Goal: Task Accomplishment & Management: Use online tool/utility

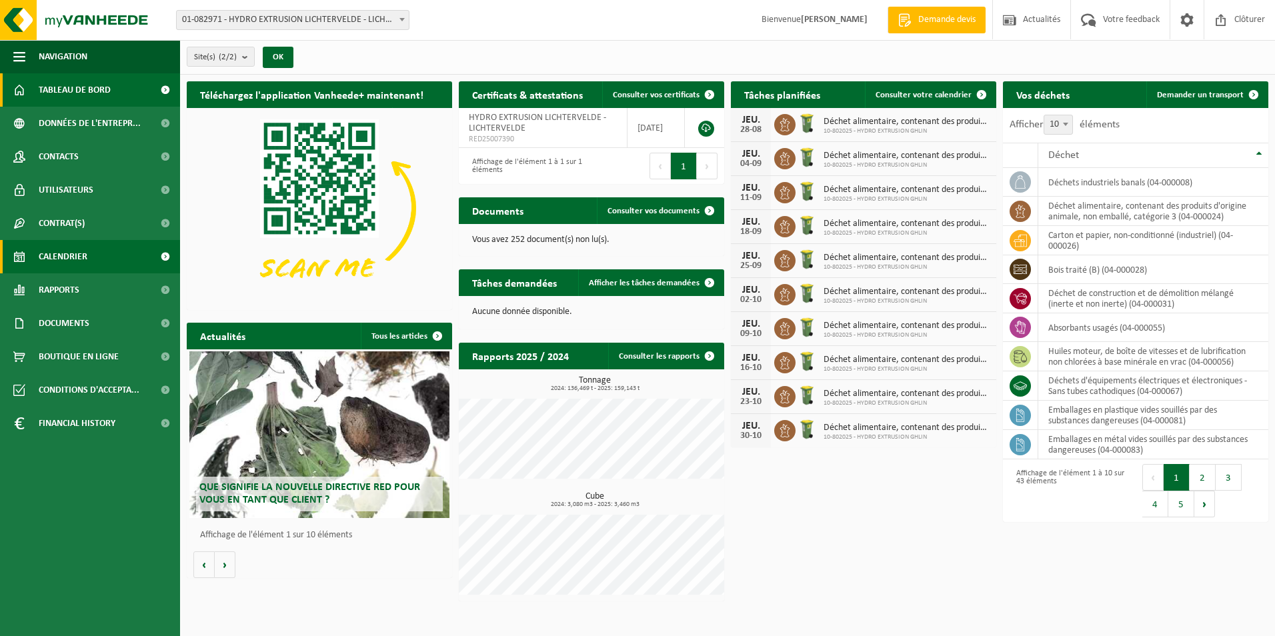
click at [118, 263] on link "Calendrier" at bounding box center [90, 256] width 180 height 33
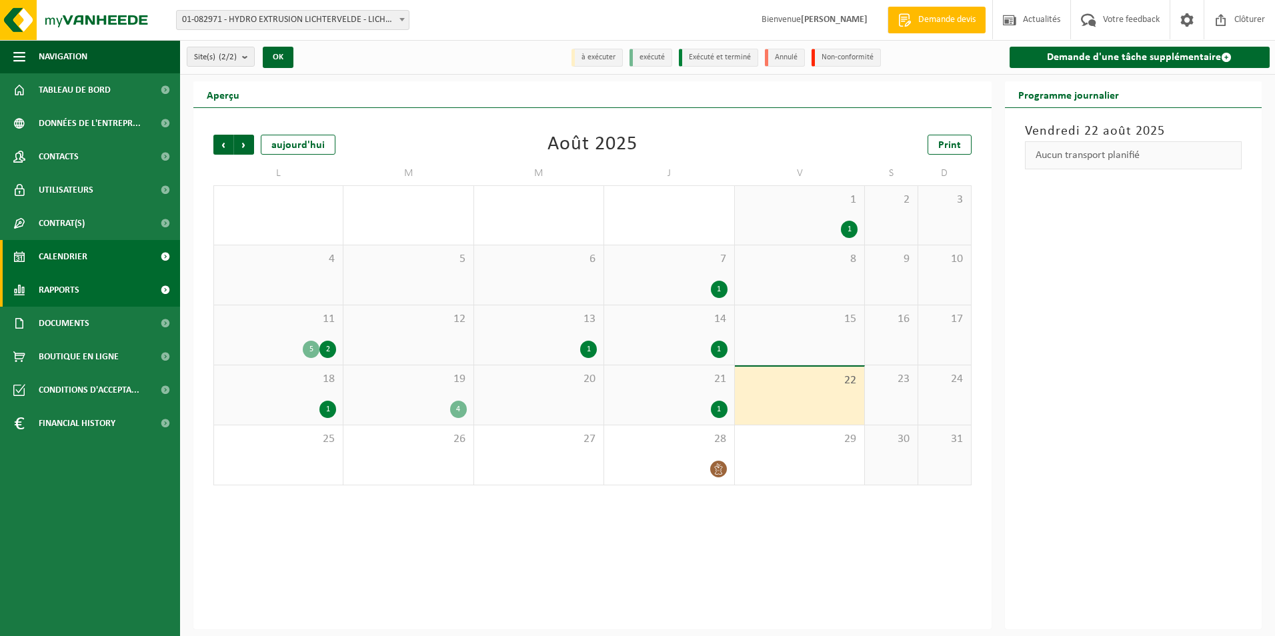
click at [120, 297] on link "Rapports" at bounding box center [90, 289] width 180 height 33
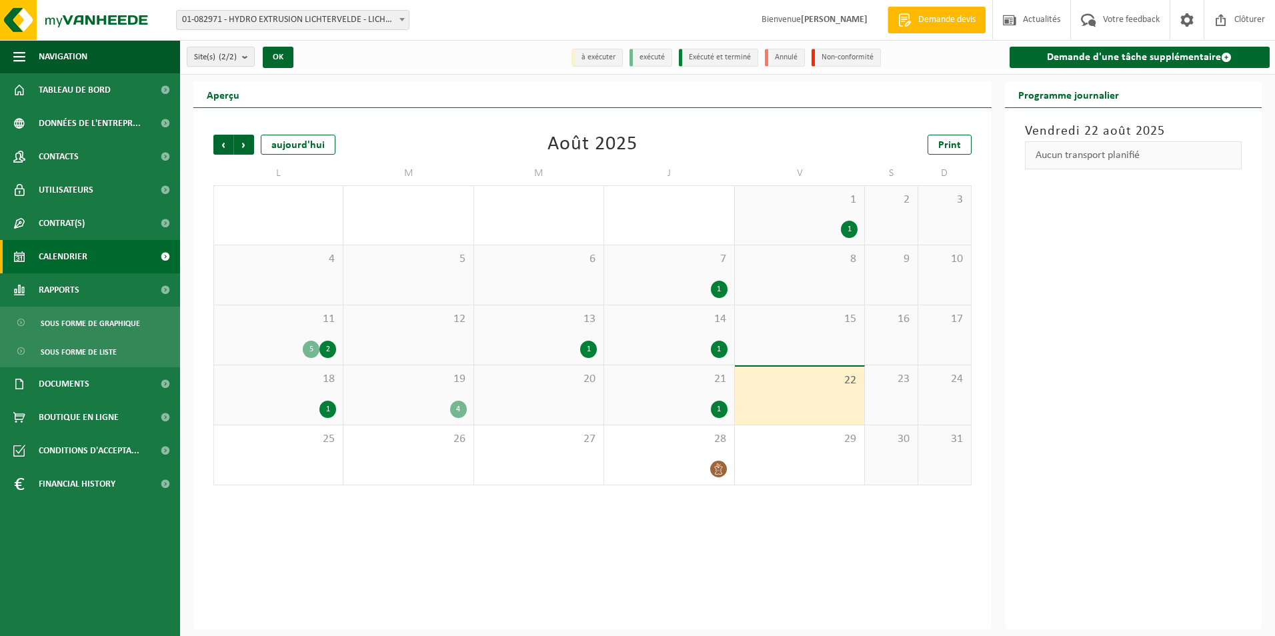
click at [111, 257] on link "Calendrier" at bounding box center [90, 256] width 180 height 33
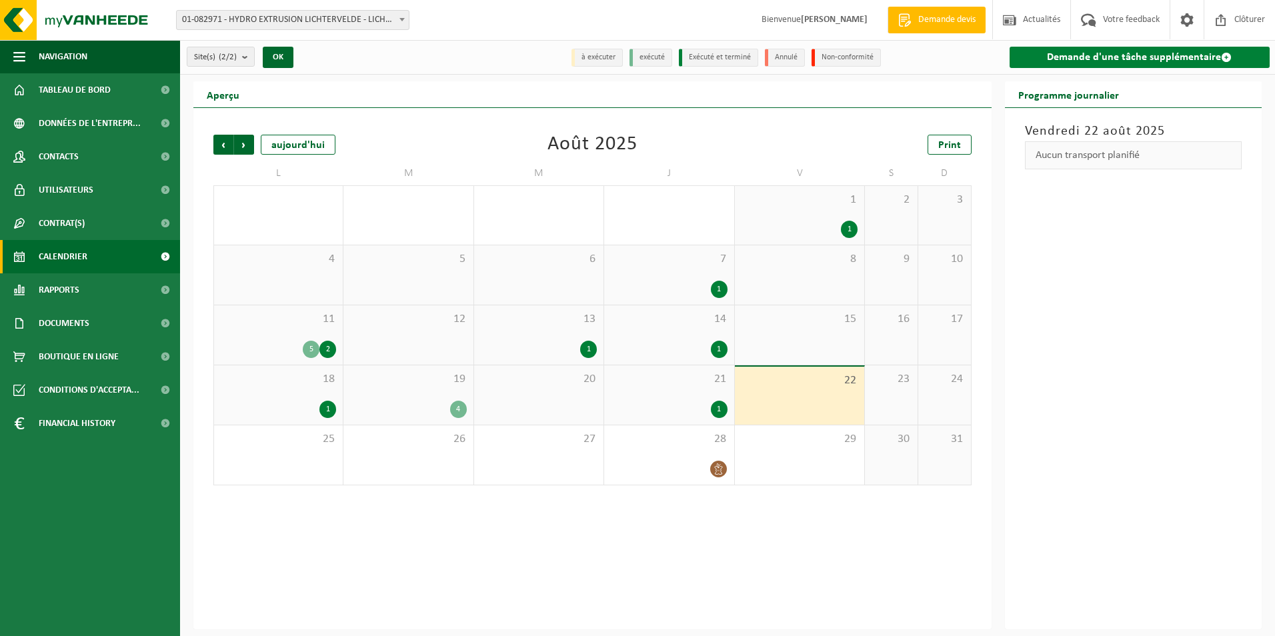
click at [1183, 60] on link "Demande d'une tâche supplémentaire" at bounding box center [1139, 57] width 261 height 21
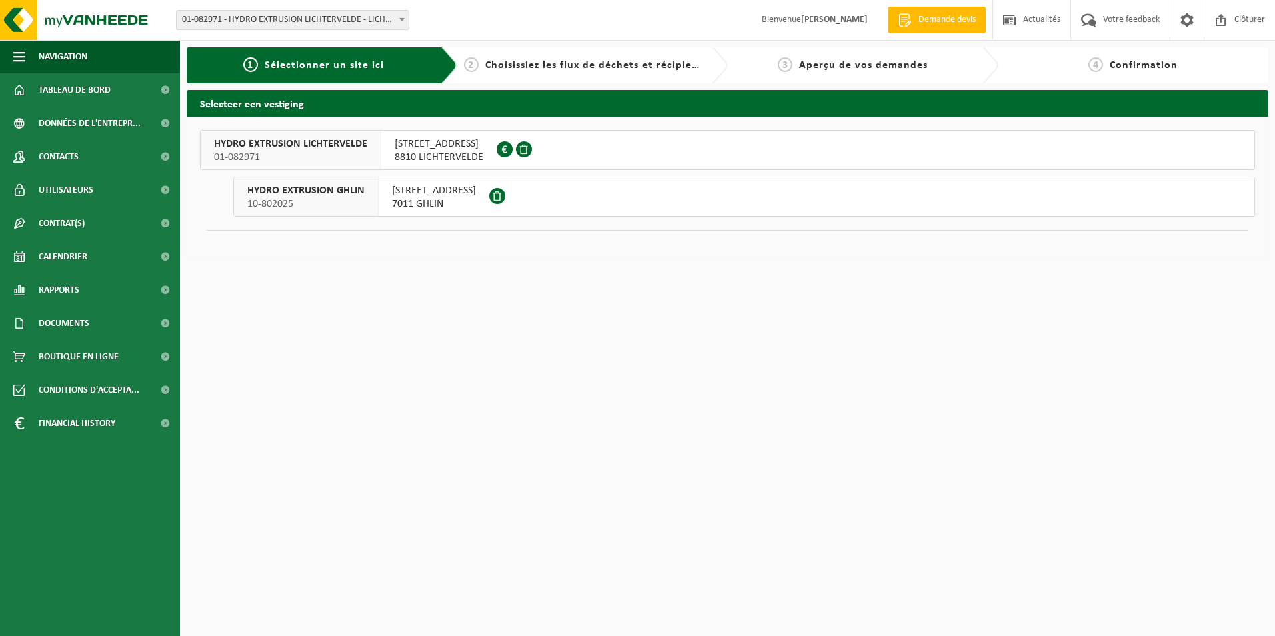
click at [641, 195] on button "HYDRO EXTRUSION GHLIN 10-802025 RUE DES AYETTES 12 7011 GHLIN" at bounding box center [743, 197] width 1021 height 40
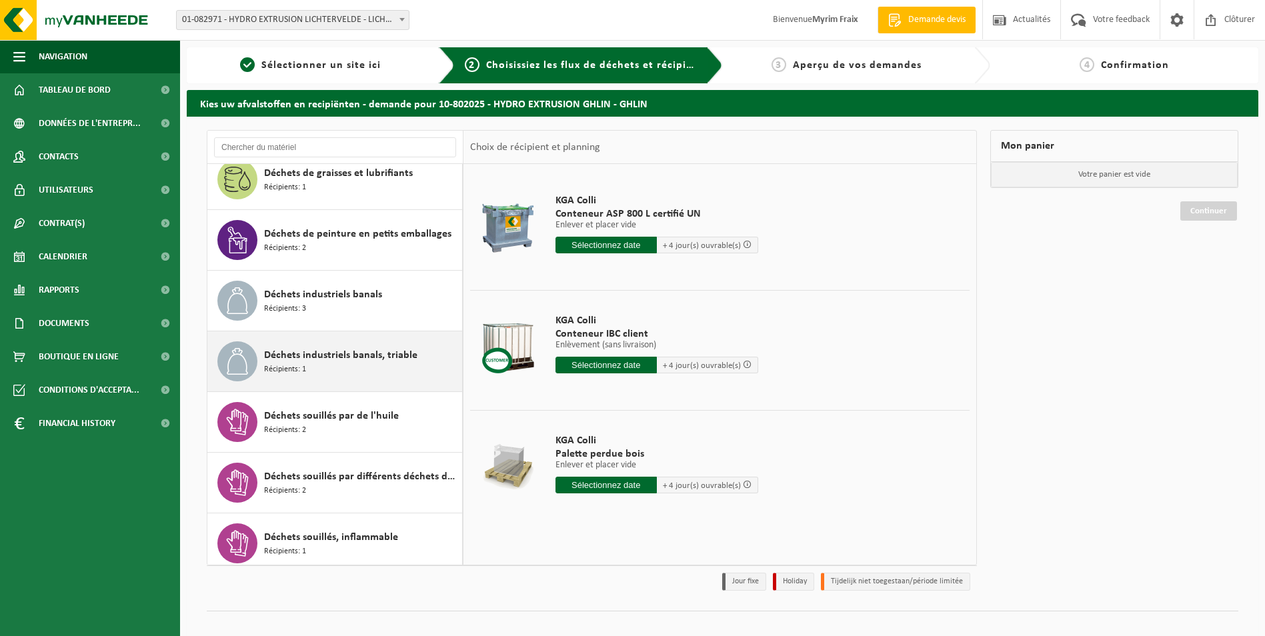
scroll to position [1267, 0]
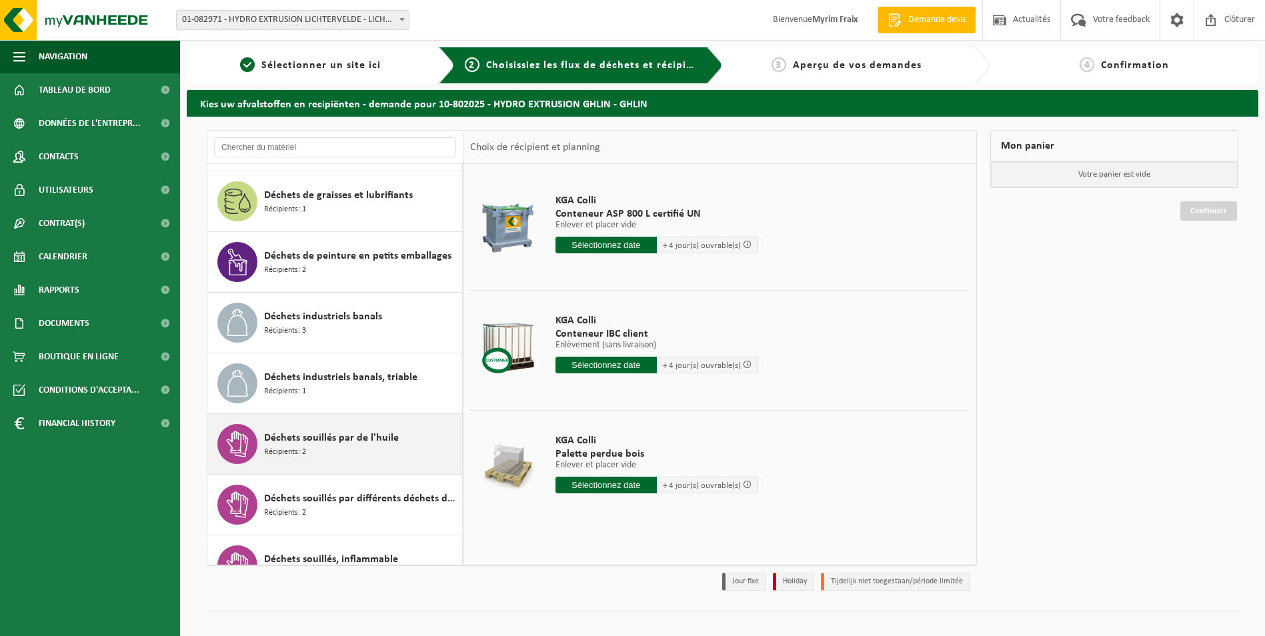
click at [348, 450] on div "Déchets souillés par de l'huile Récipients: 2" at bounding box center [361, 444] width 195 height 40
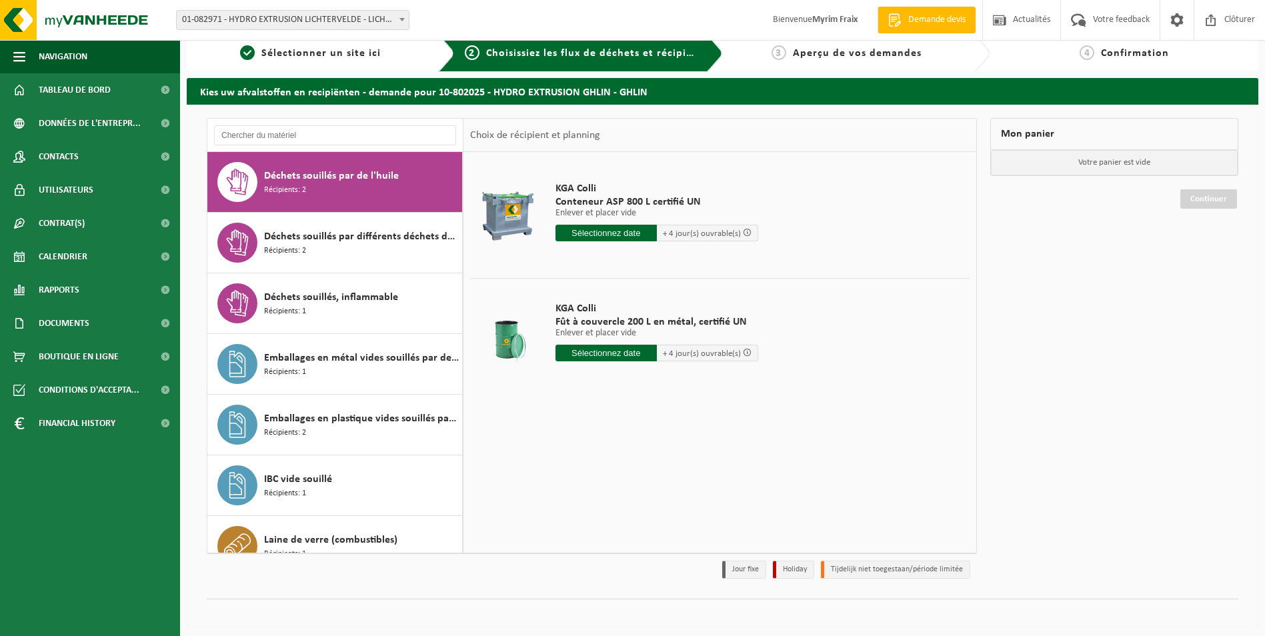
scroll to position [15, 0]
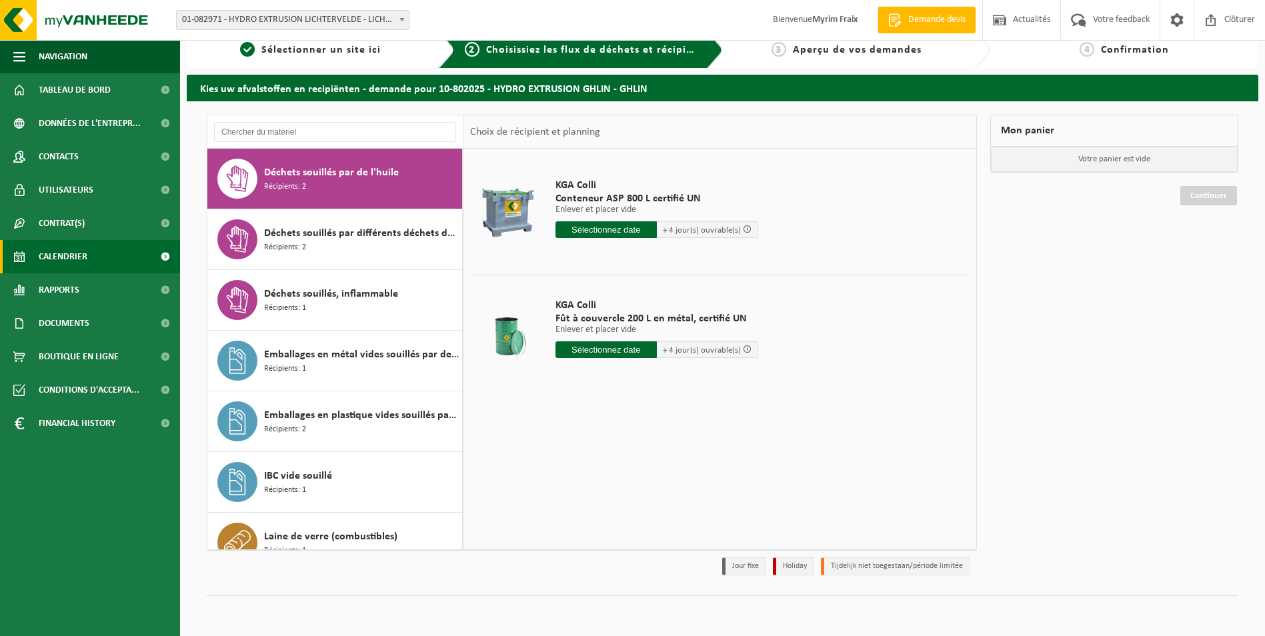
click at [90, 250] on link "Calendrier" at bounding box center [90, 256] width 180 height 33
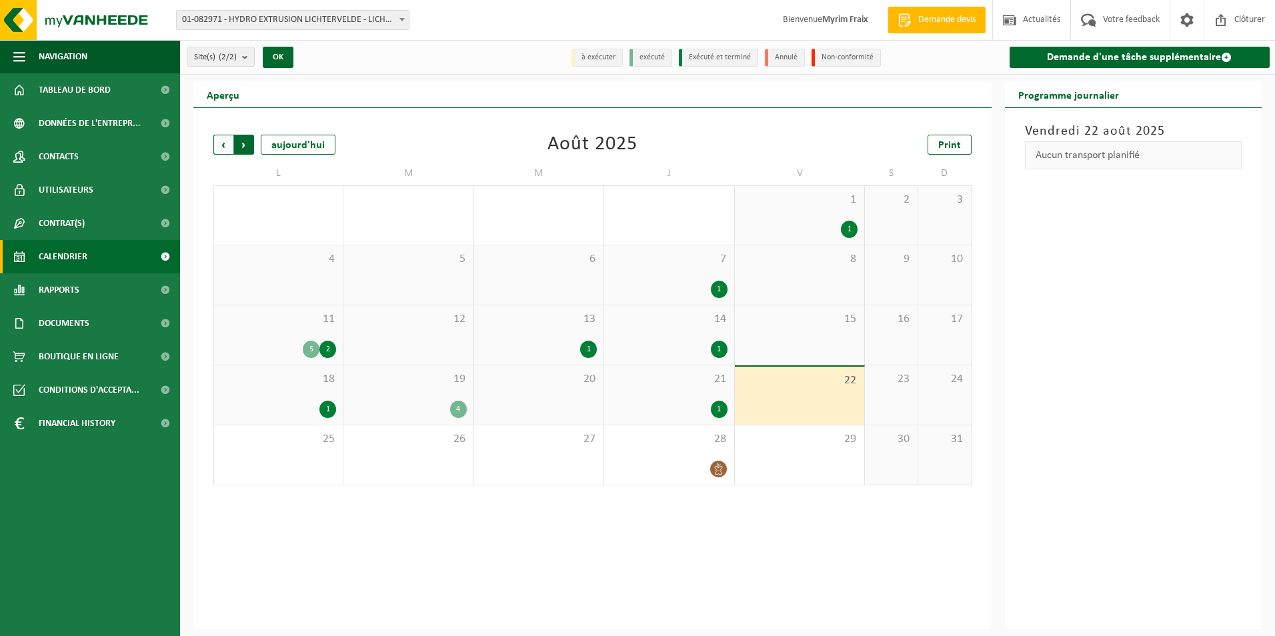
click at [225, 147] on span "Précédent" at bounding box center [223, 145] width 20 height 20
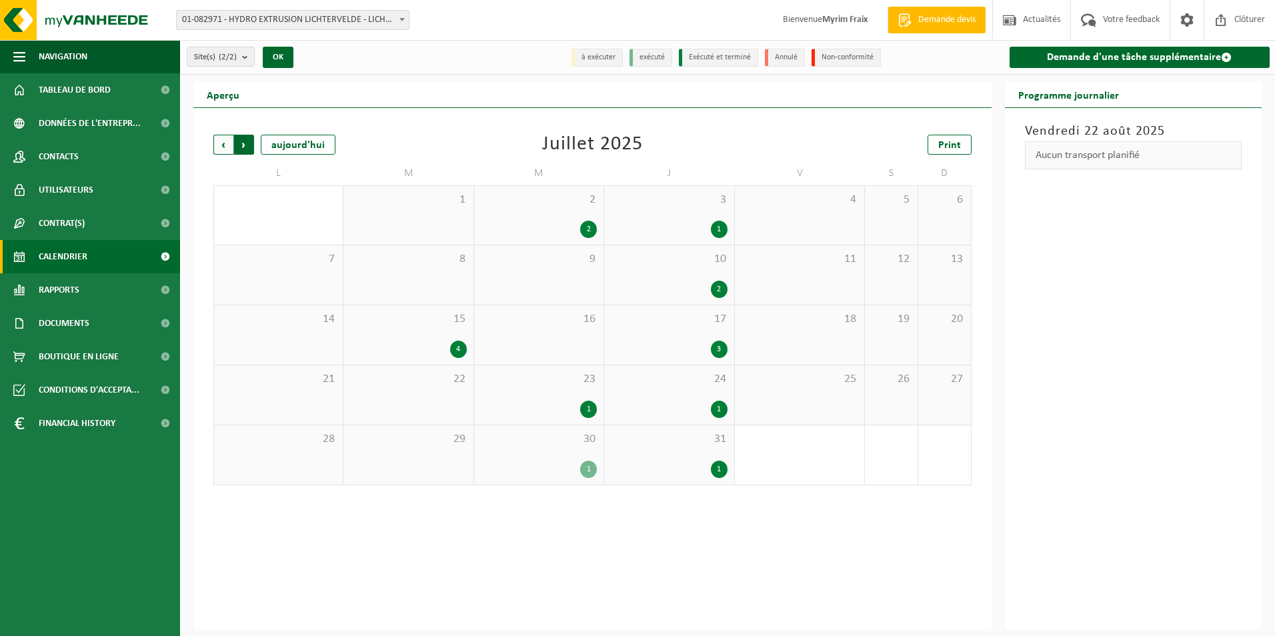
click at [225, 147] on span "Précédent" at bounding box center [223, 145] width 20 height 20
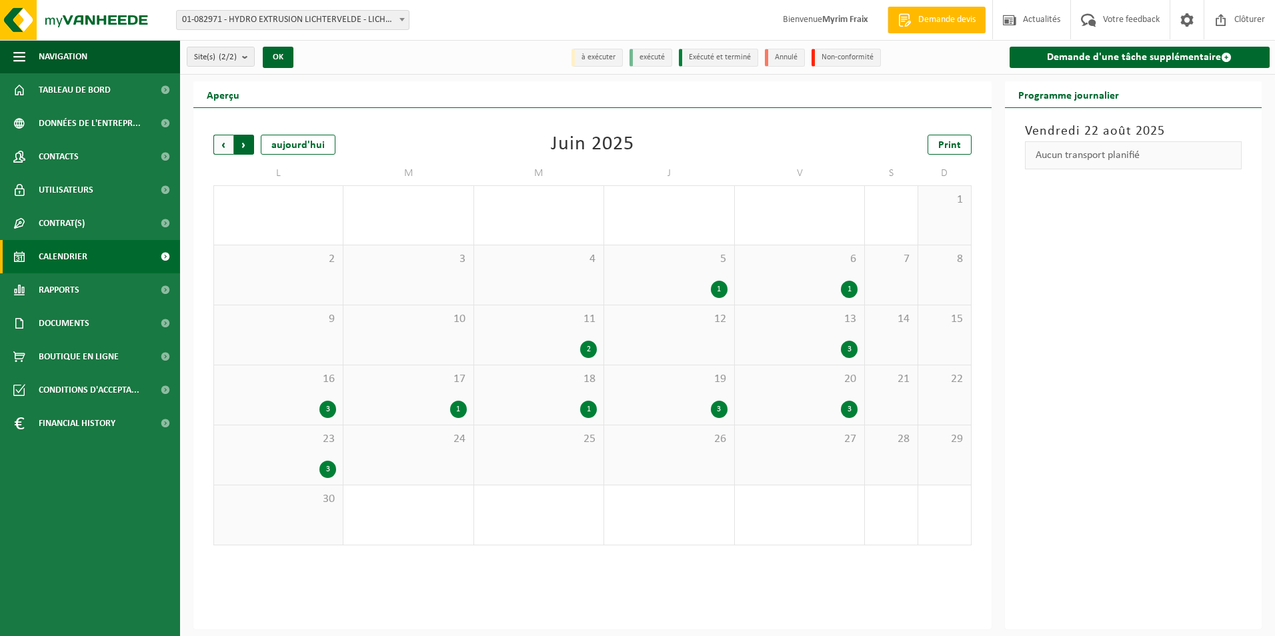
click at [225, 147] on span "Précédent" at bounding box center [223, 145] width 20 height 20
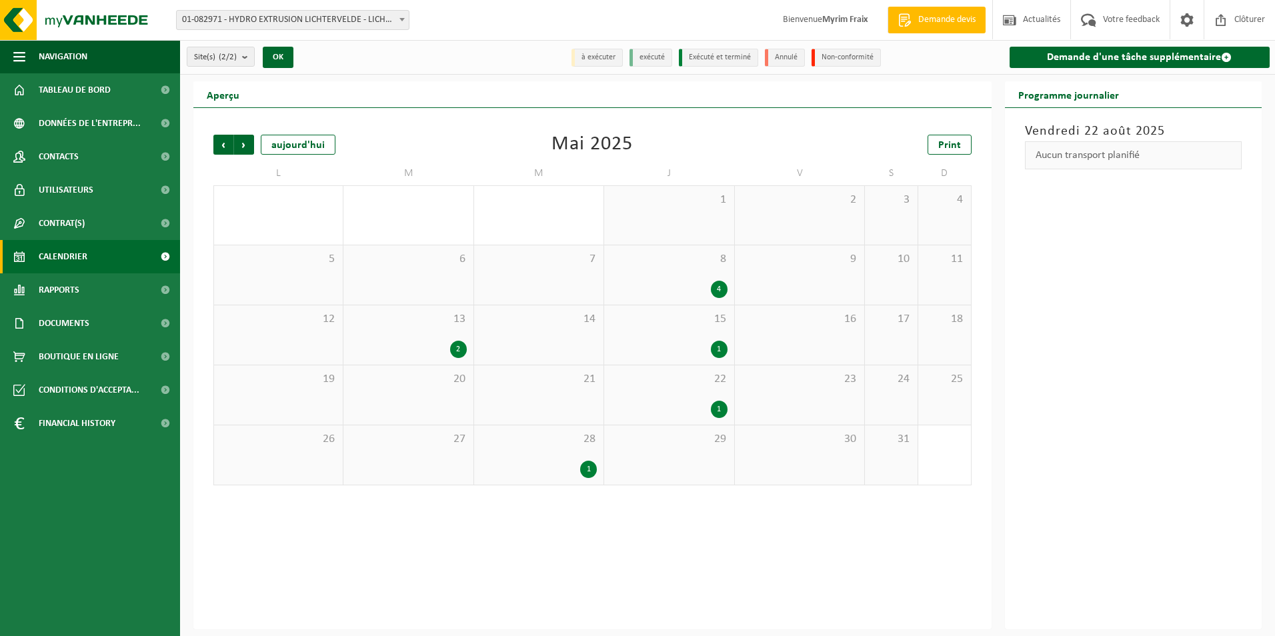
click at [225, 147] on span "Précédent" at bounding box center [223, 145] width 20 height 20
click at [589, 349] on div "4" at bounding box center [588, 349] width 17 height 17
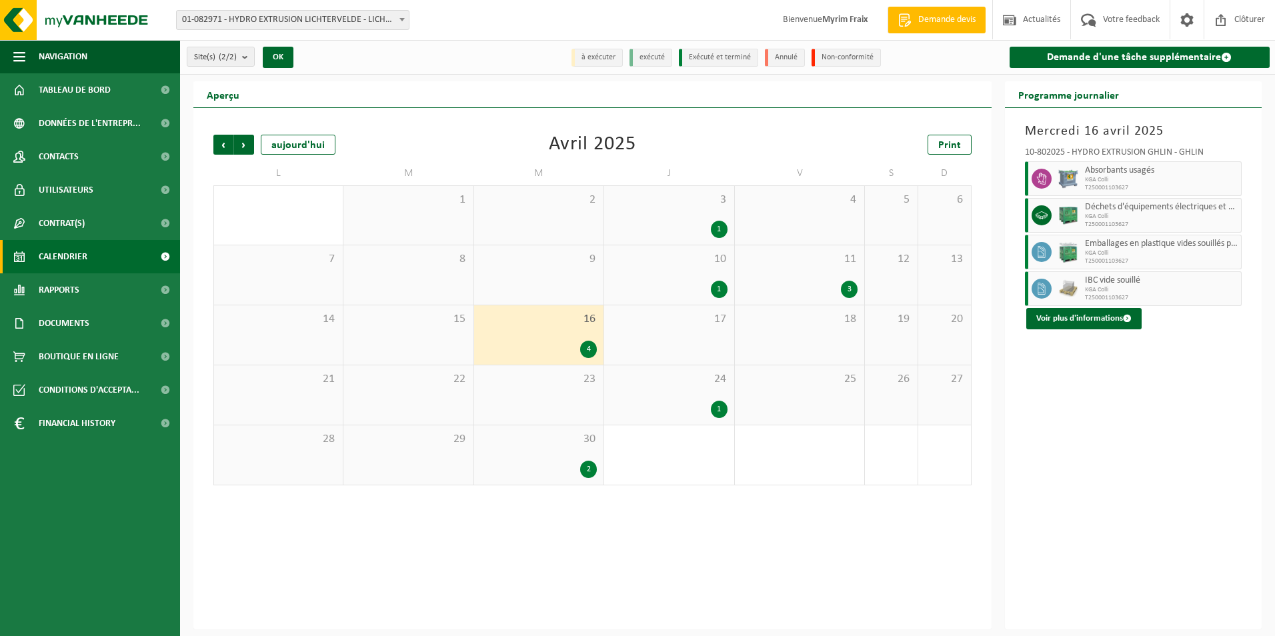
click at [851, 291] on div "3" at bounding box center [849, 289] width 17 height 17
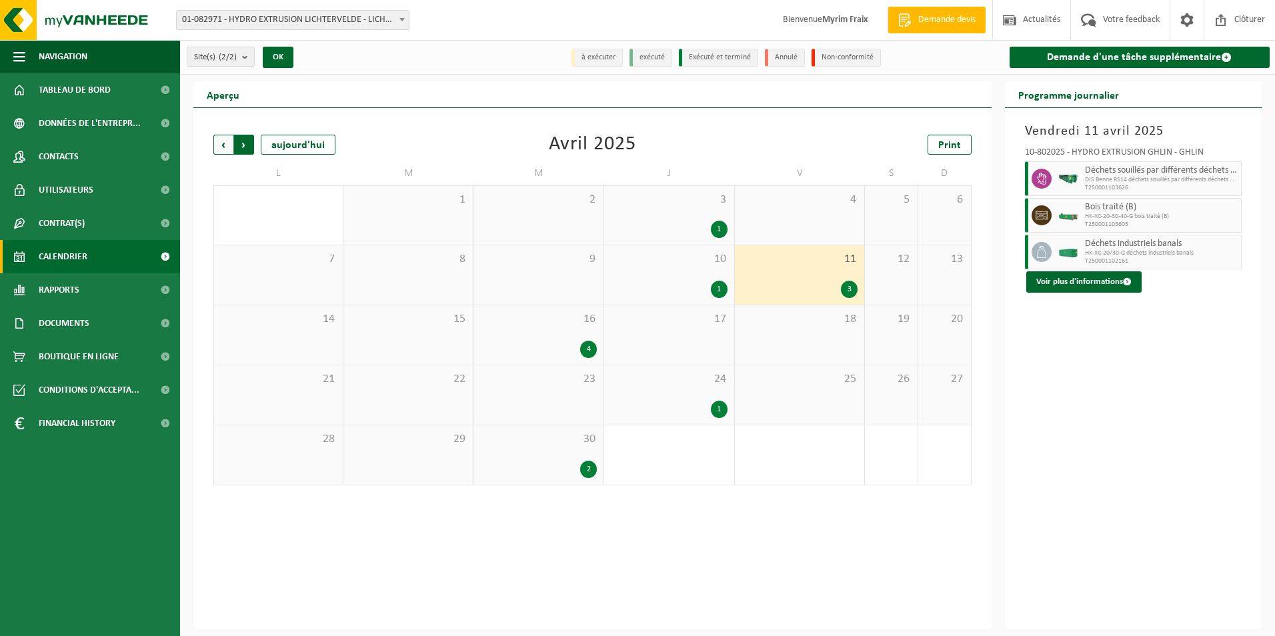
click at [220, 145] on span "Précédent" at bounding box center [223, 145] width 20 height 20
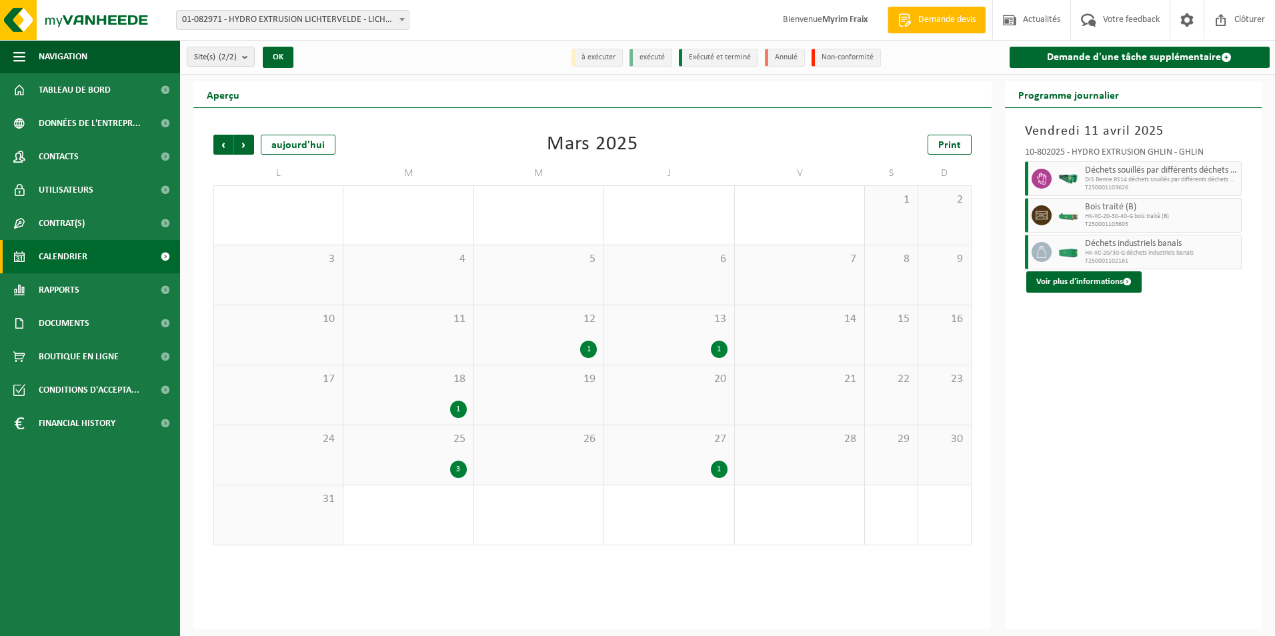
click at [220, 145] on span "Précédent" at bounding box center [223, 145] width 20 height 20
click at [587, 471] on div "1" at bounding box center [588, 469] width 17 height 17
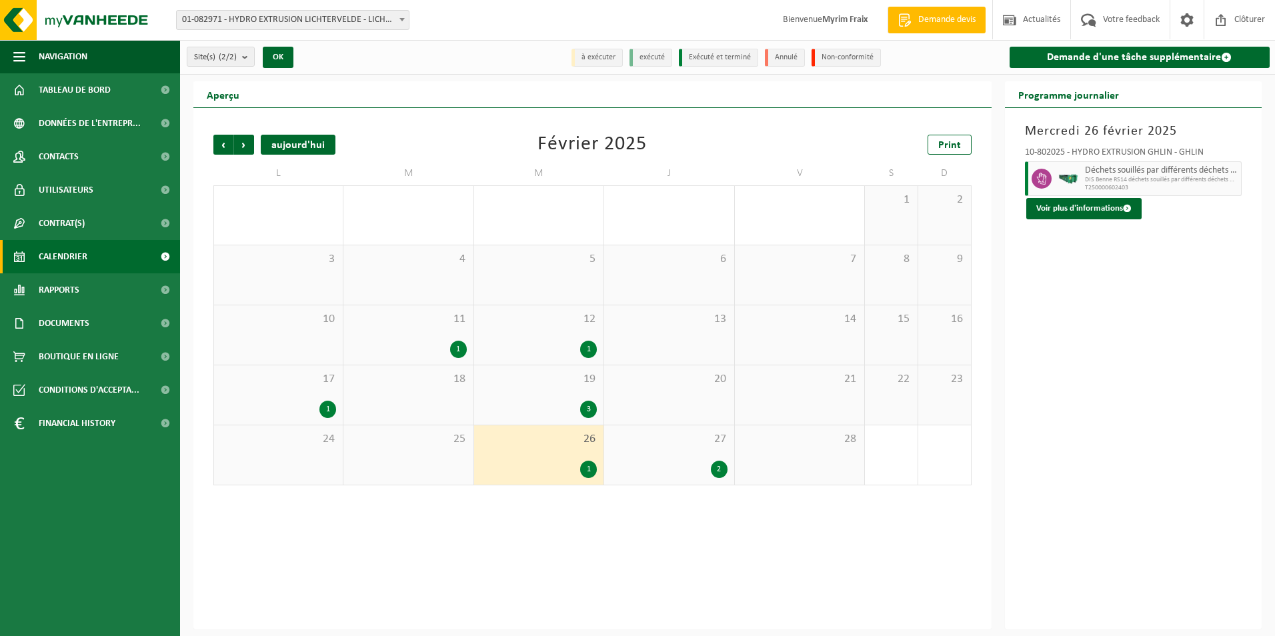
click at [281, 146] on div "aujourd'hui" at bounding box center [298, 145] width 75 height 20
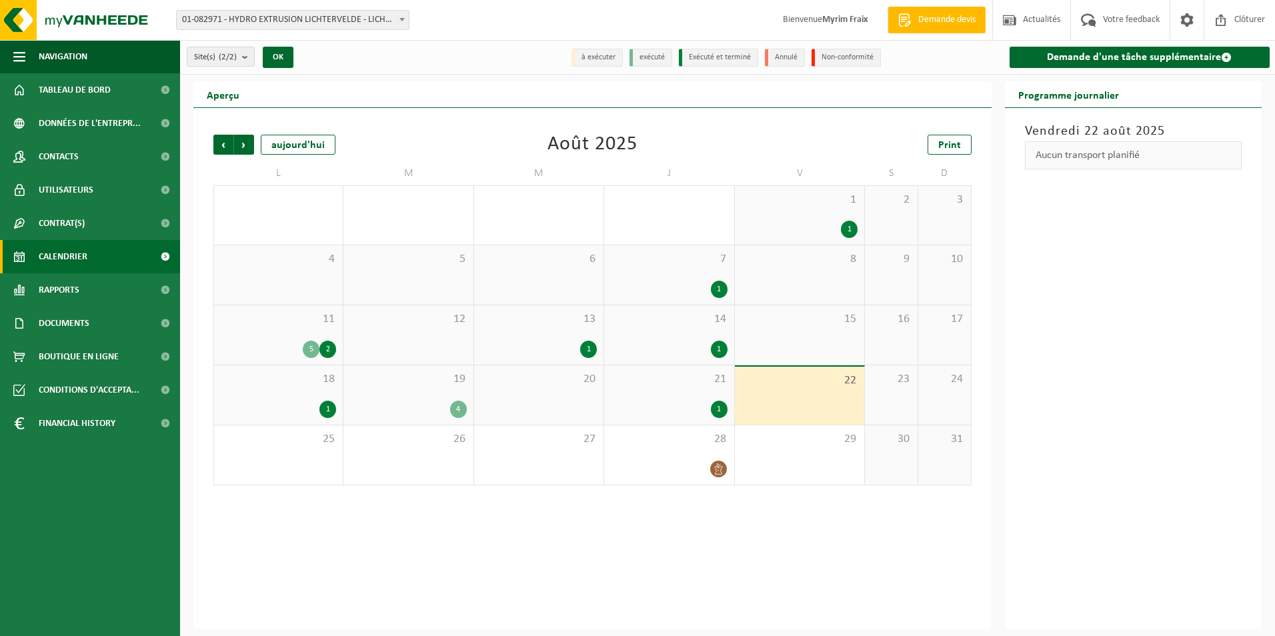
click at [829, 378] on span "22" at bounding box center [799, 380] width 116 height 15
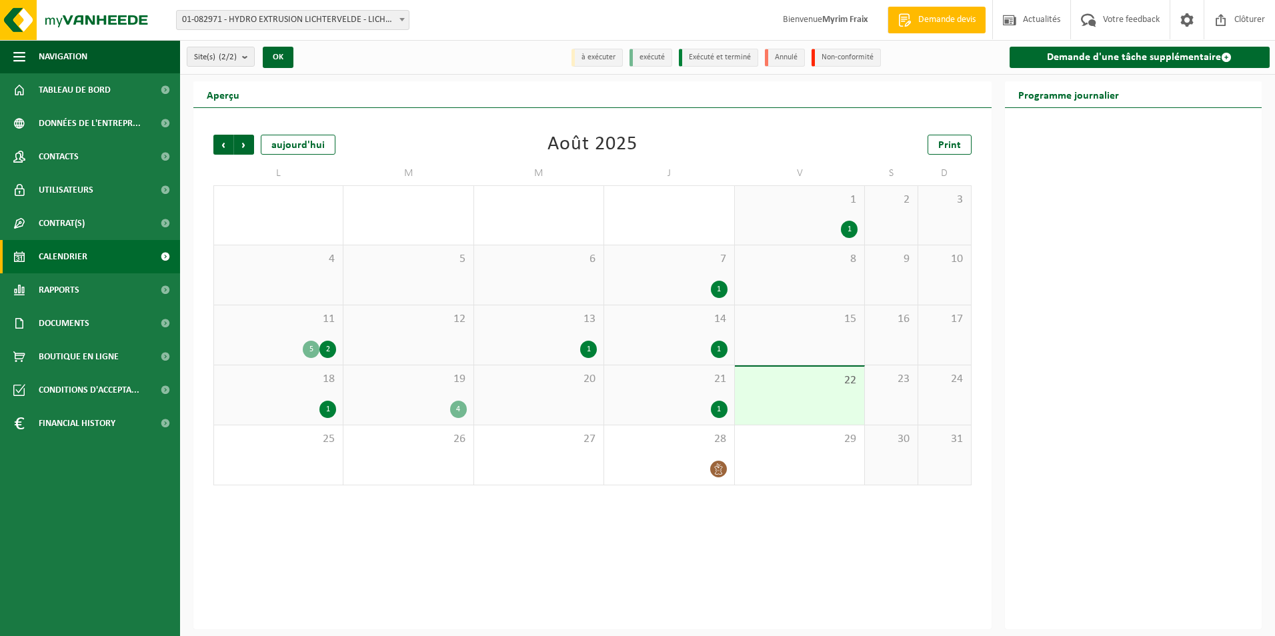
click at [1141, 71] on div "Demande d'une tâche supplémentaire" at bounding box center [1138, 57] width 274 height 34
click at [1144, 49] on link "Demande d'une tâche supplémentaire" at bounding box center [1139, 57] width 261 height 21
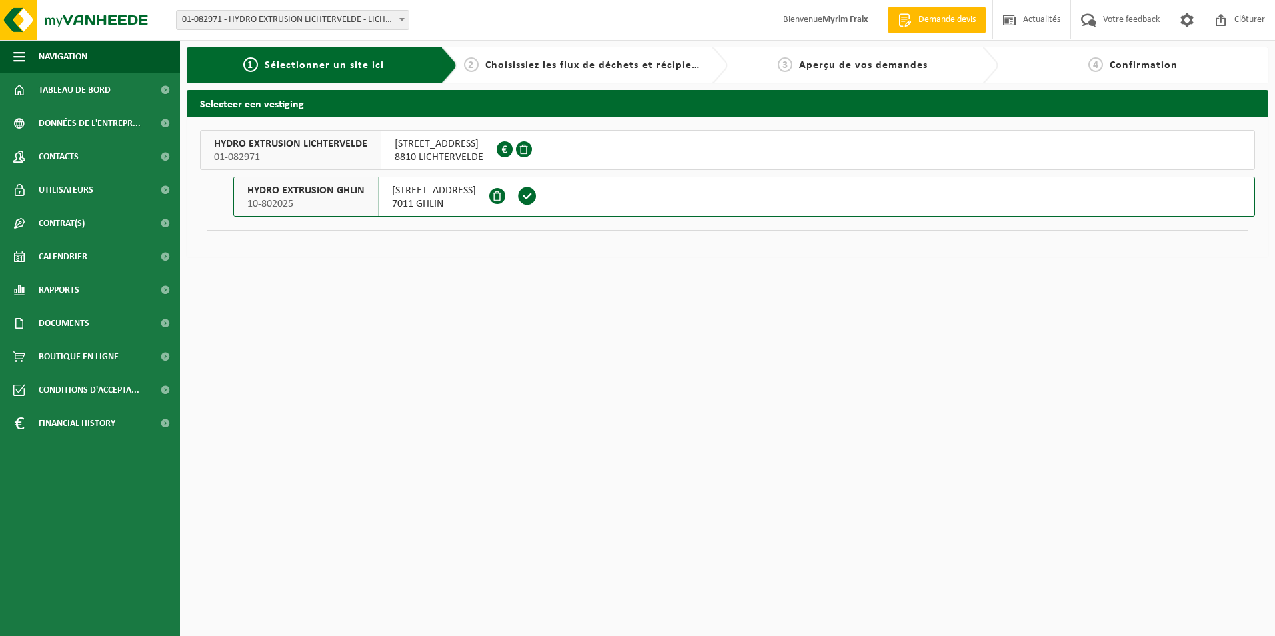
click at [577, 195] on button "HYDRO EXTRUSION GHLIN 10-802025 RUE DES AYETTES 12 7011 GHLIN" at bounding box center [743, 197] width 1021 height 40
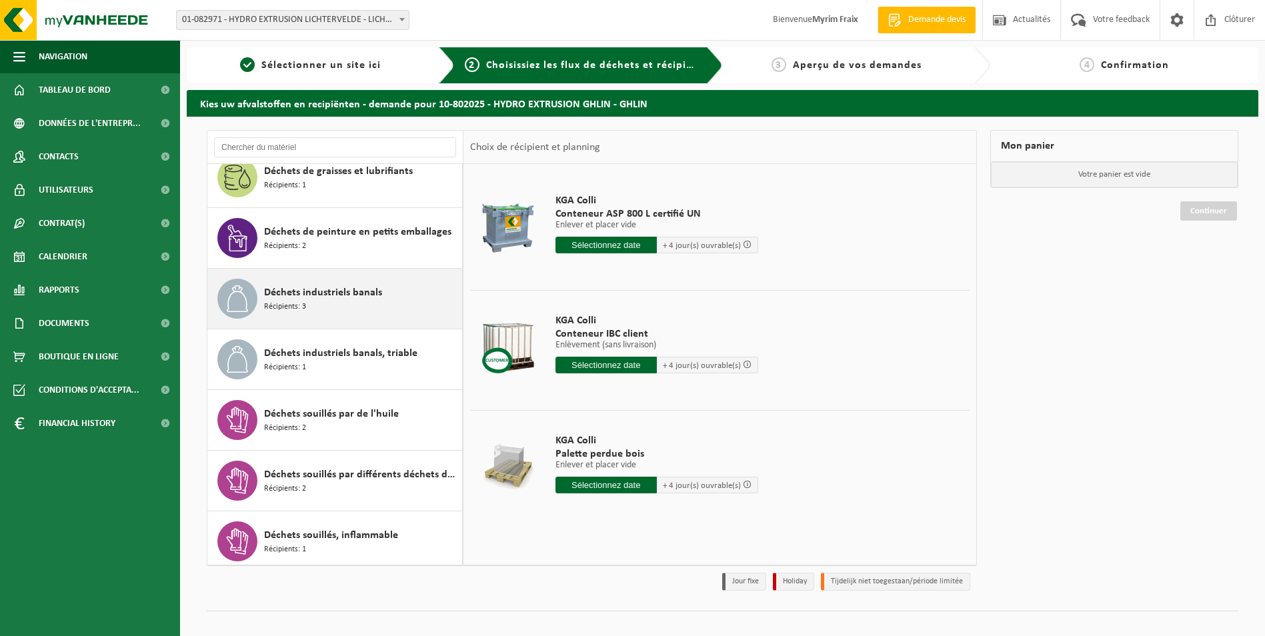
scroll to position [1333, 0]
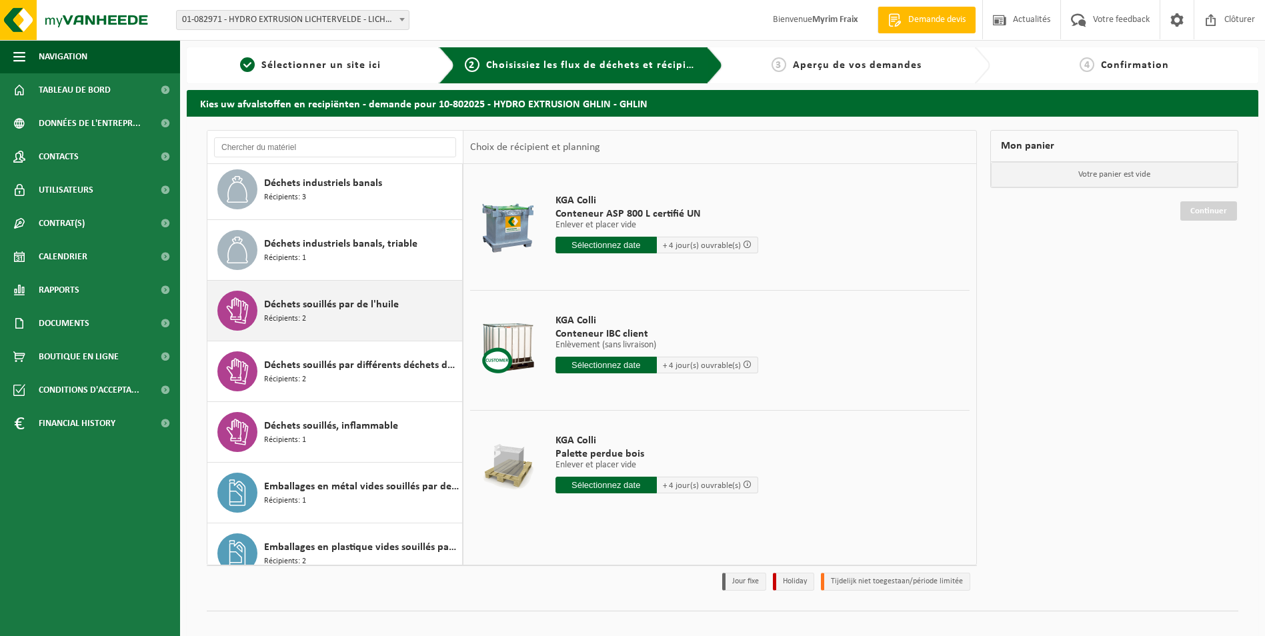
click at [347, 378] on div "Déchets souillés par différents déchets dangereux Récipients: 2" at bounding box center [361, 371] width 195 height 40
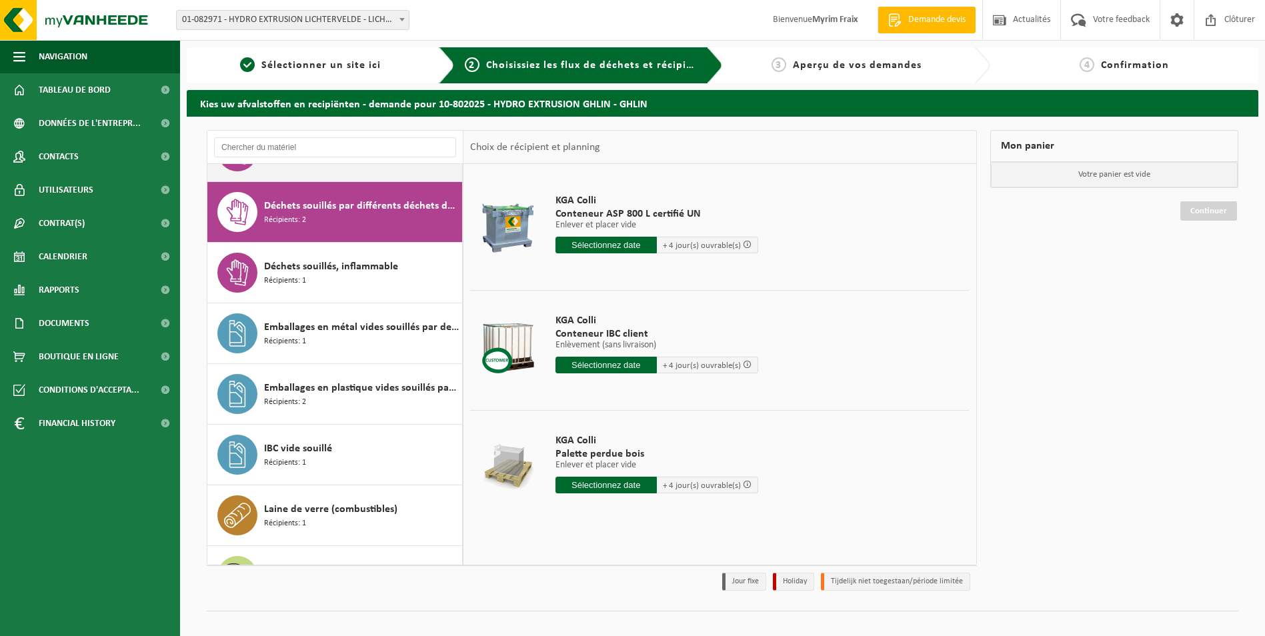
scroll to position [1578, 0]
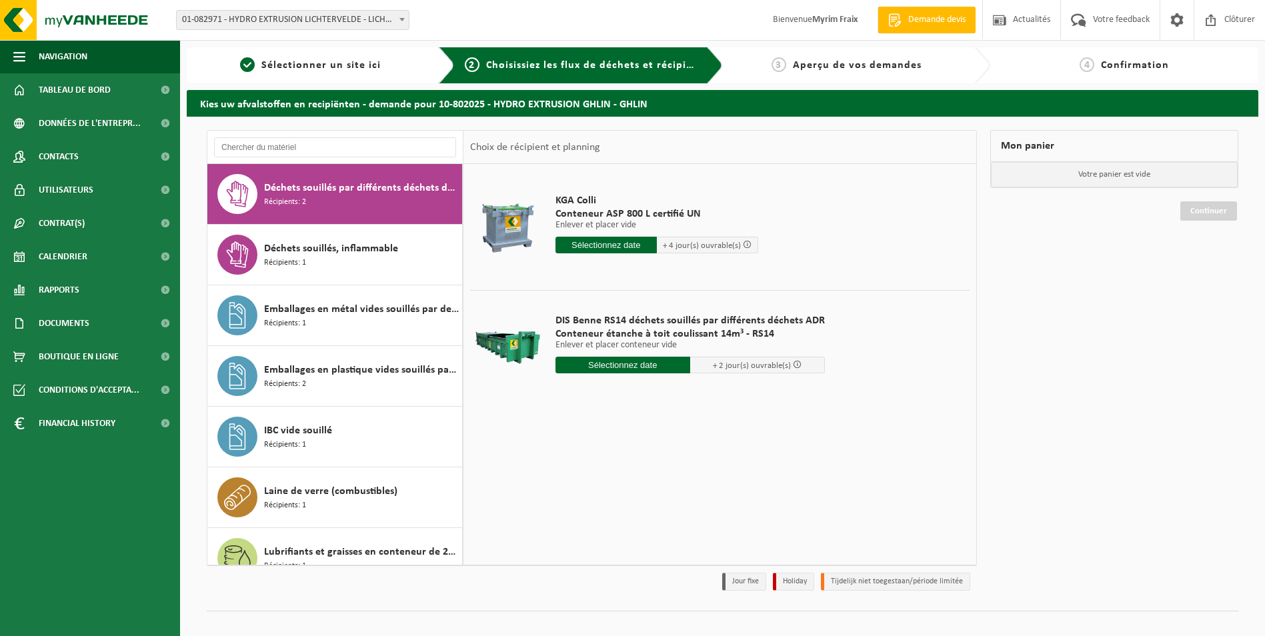
click at [635, 362] on input "text" at bounding box center [622, 365] width 135 height 17
click at [572, 527] on div "25" at bounding box center [567, 525] width 23 height 21
type input "à partir de 2025-08-25"
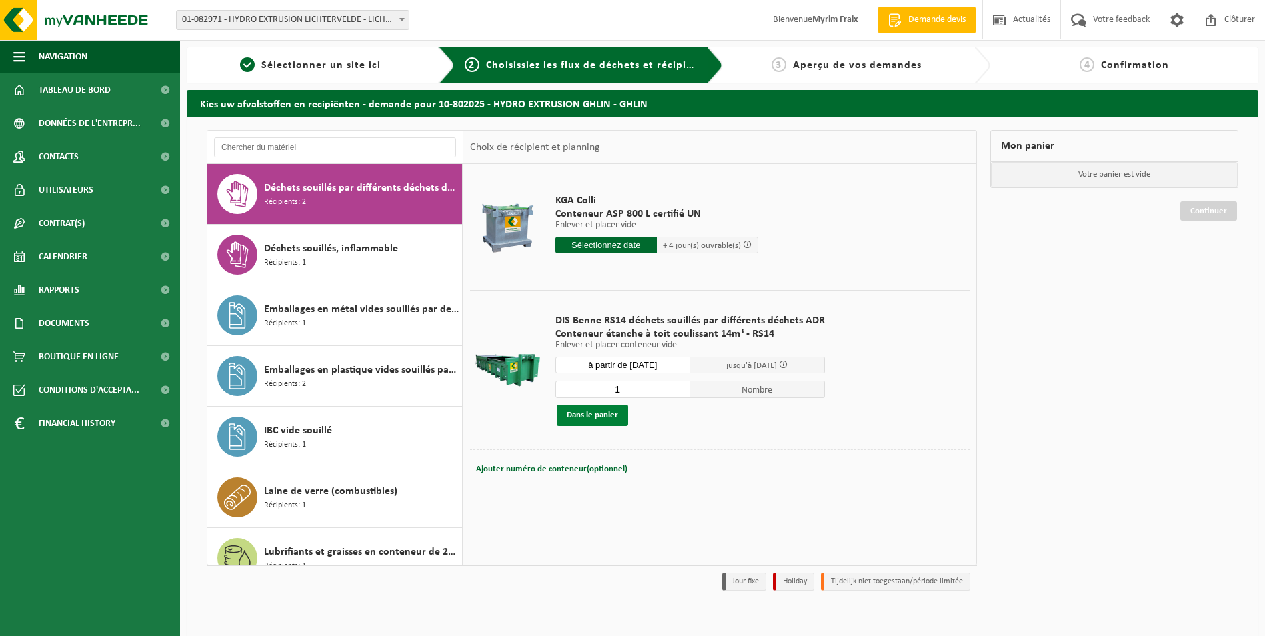
click at [597, 414] on button "Dans le panier" at bounding box center [592, 415] width 71 height 21
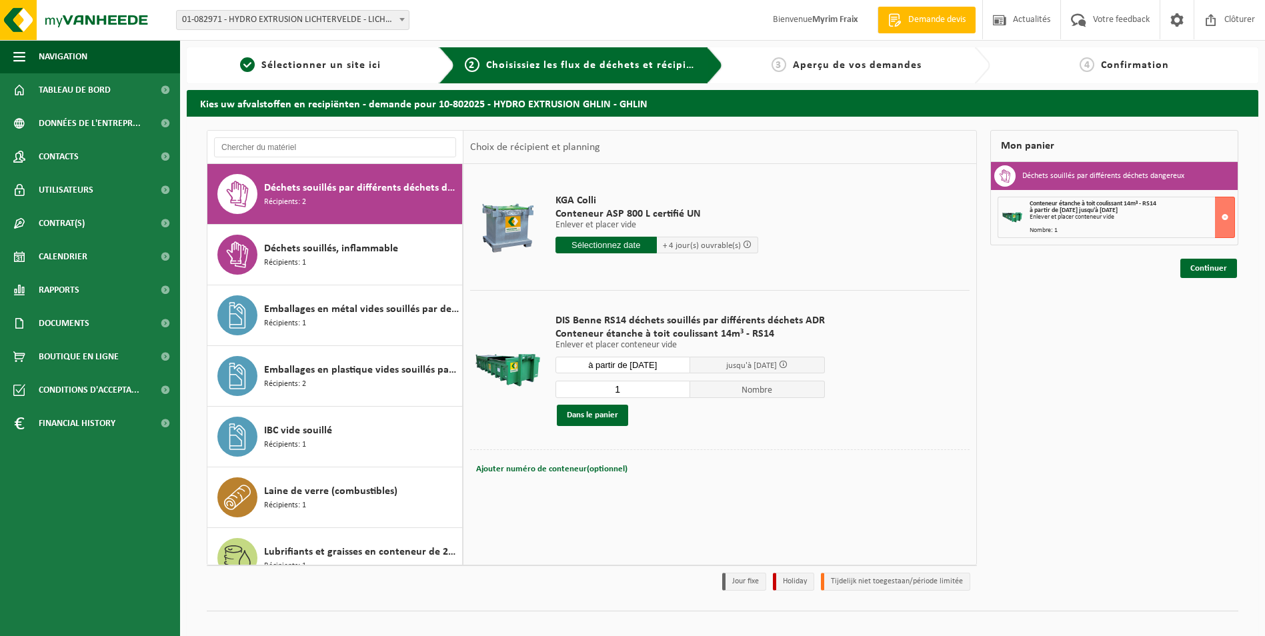
click at [1137, 216] on div "Enlever et placer conteneur vide" at bounding box center [1131, 217] width 205 height 7
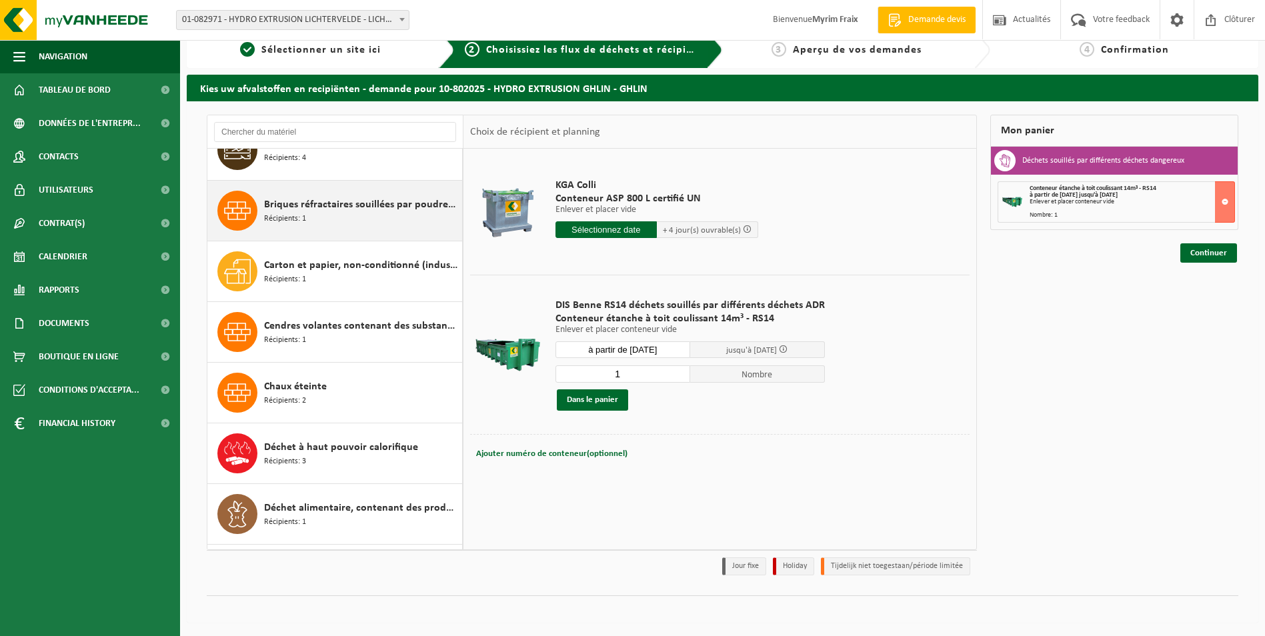
scroll to position [667, 0]
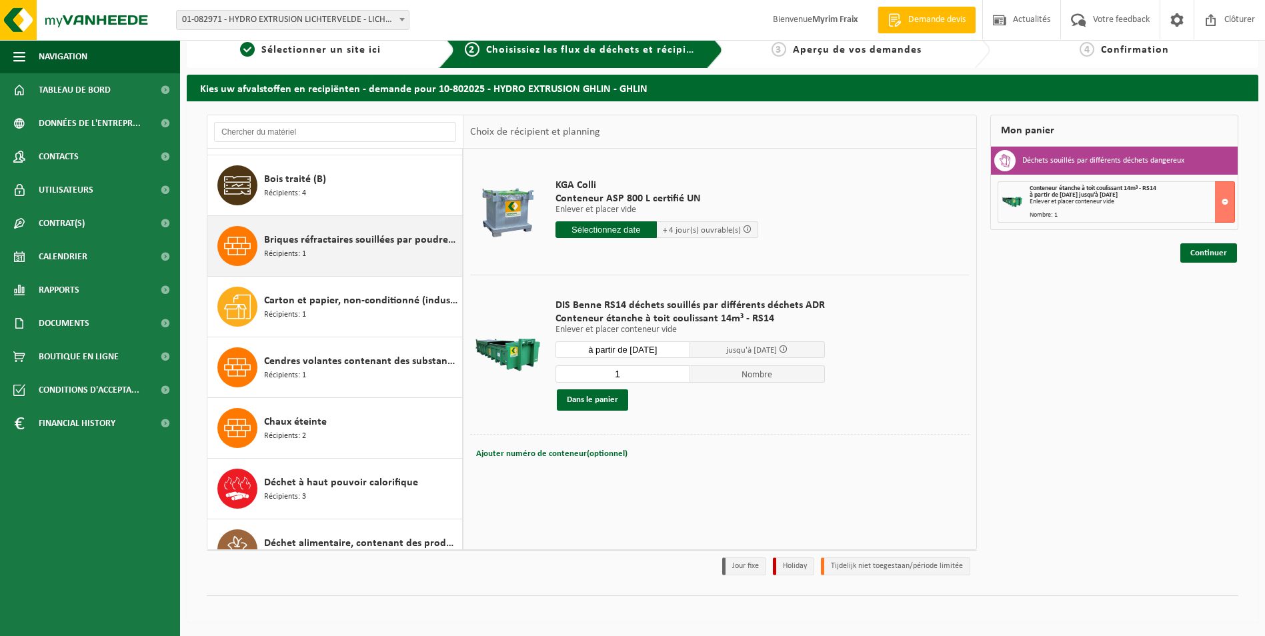
click at [355, 260] on div "Briques réfractaires souillées par poudres de Fe, Ni ou Co Récipients: 1" at bounding box center [361, 246] width 195 height 40
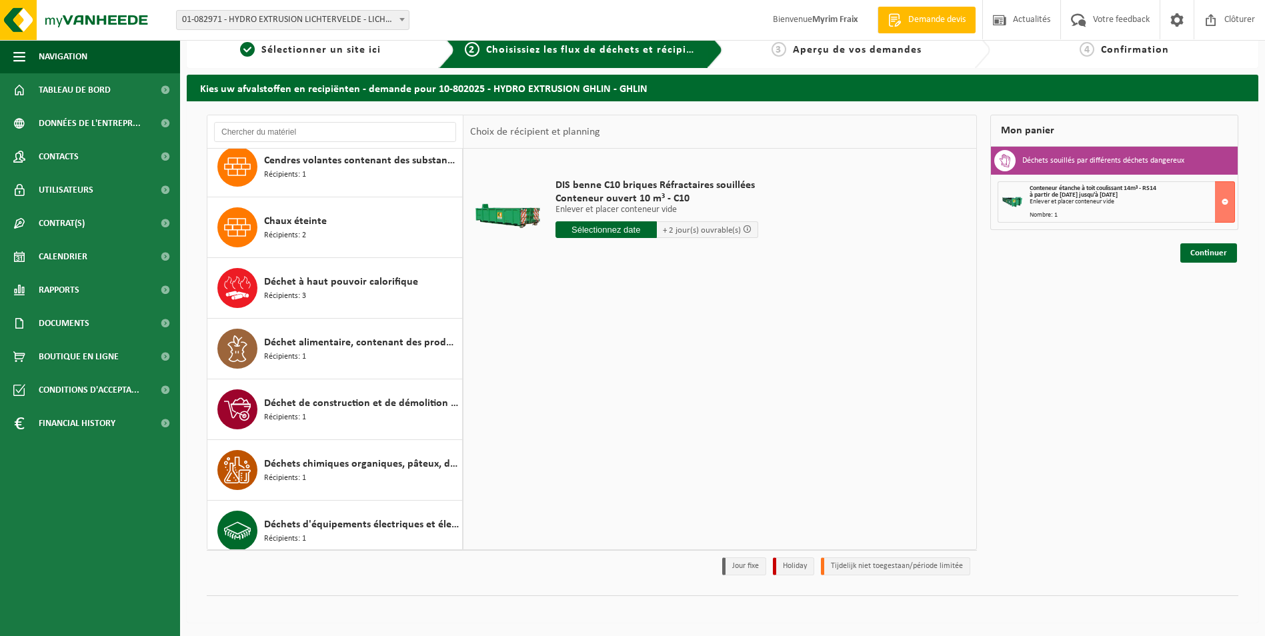
scroll to position [867, 0]
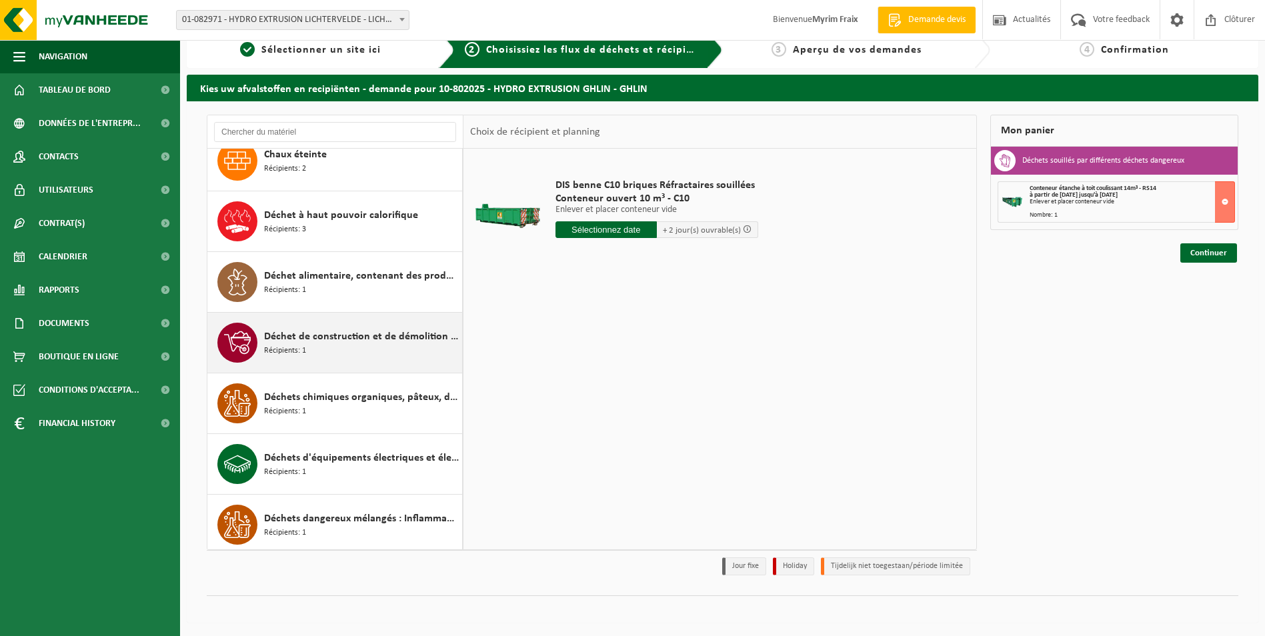
click at [355, 329] on span "Déchet de construction et de démolition mélangé (inerte et non inerte)" at bounding box center [361, 337] width 195 height 16
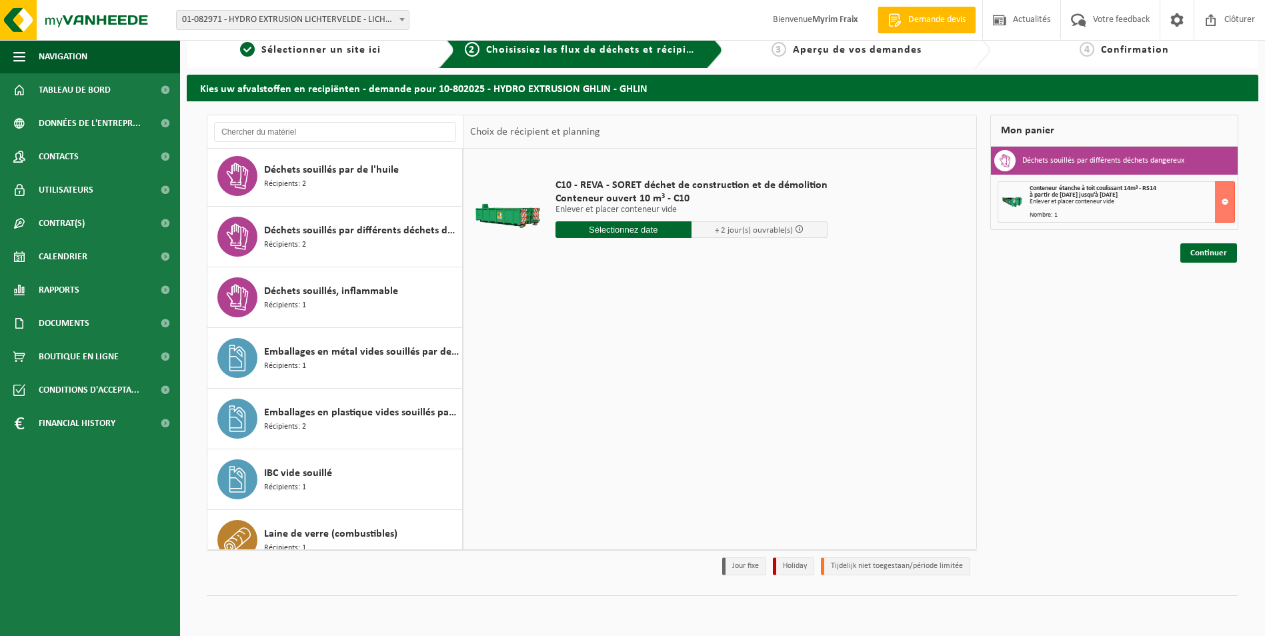
scroll to position [1565, 0]
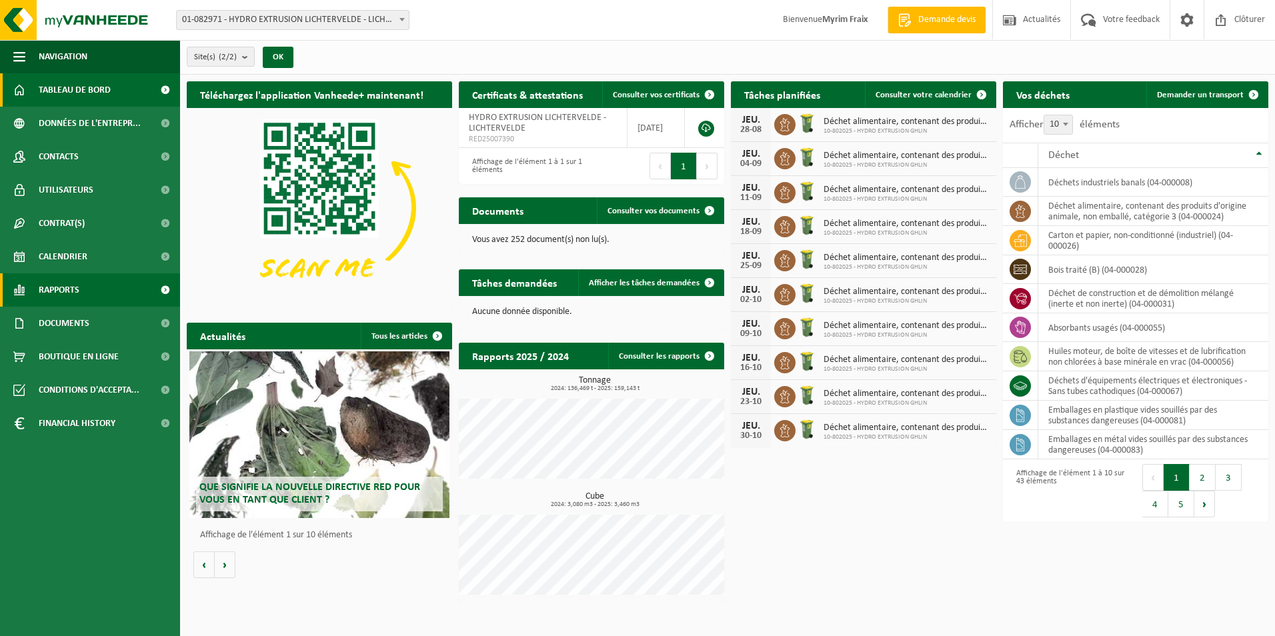
click at [106, 288] on link "Rapports" at bounding box center [90, 289] width 180 height 33
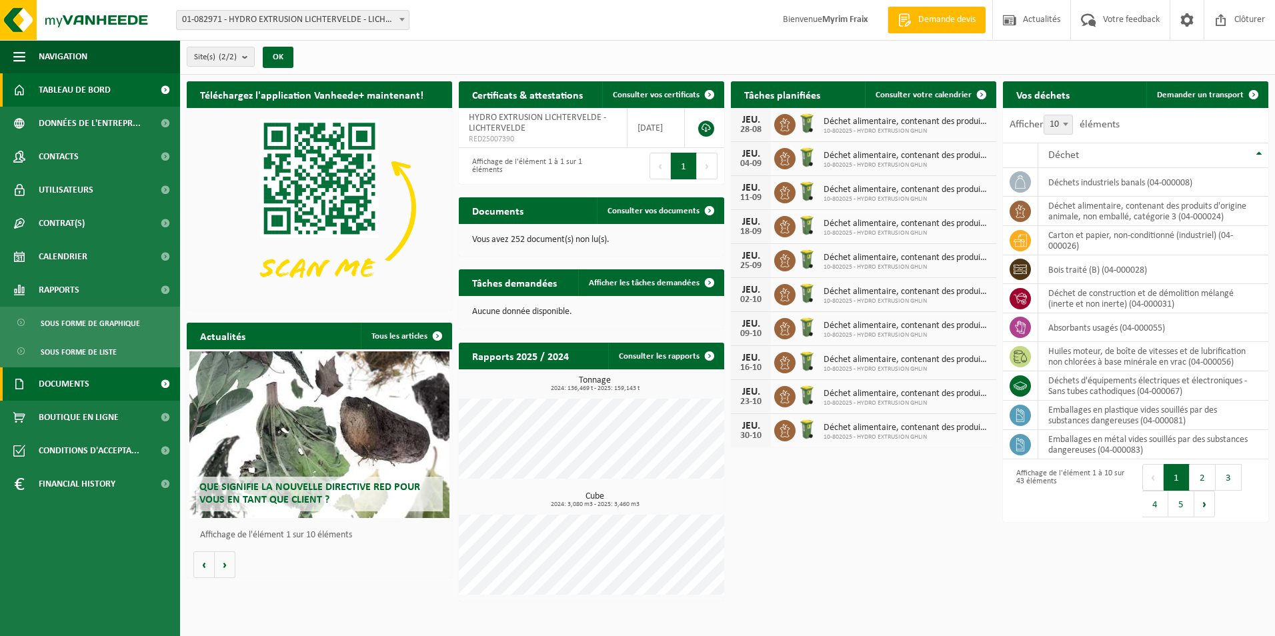
click at [106, 376] on link "Documents" at bounding box center [90, 383] width 180 height 33
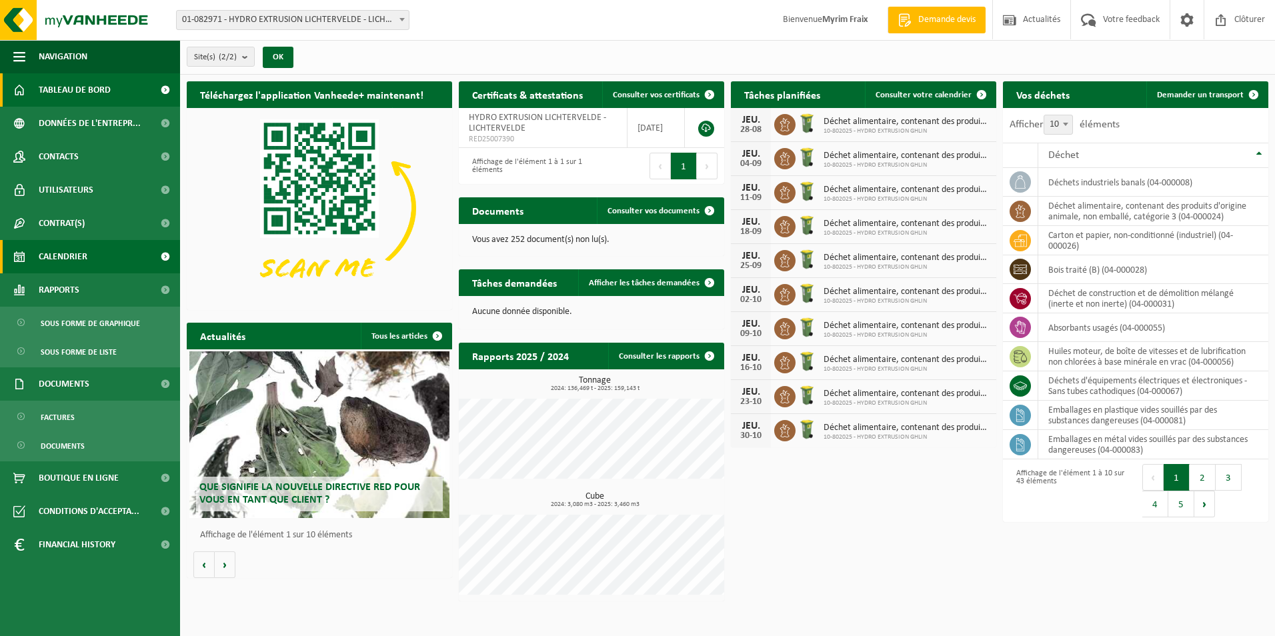
click at [90, 258] on link "Calendrier" at bounding box center [90, 256] width 180 height 33
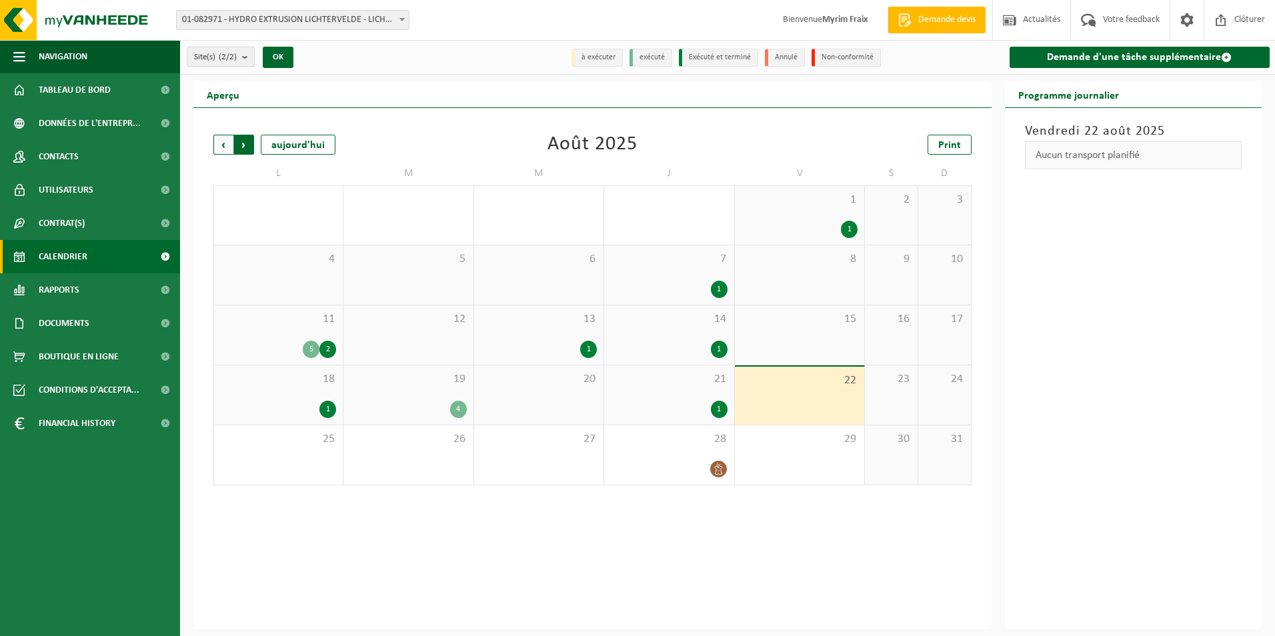
click at [227, 139] on span "Précédent" at bounding box center [223, 145] width 20 height 20
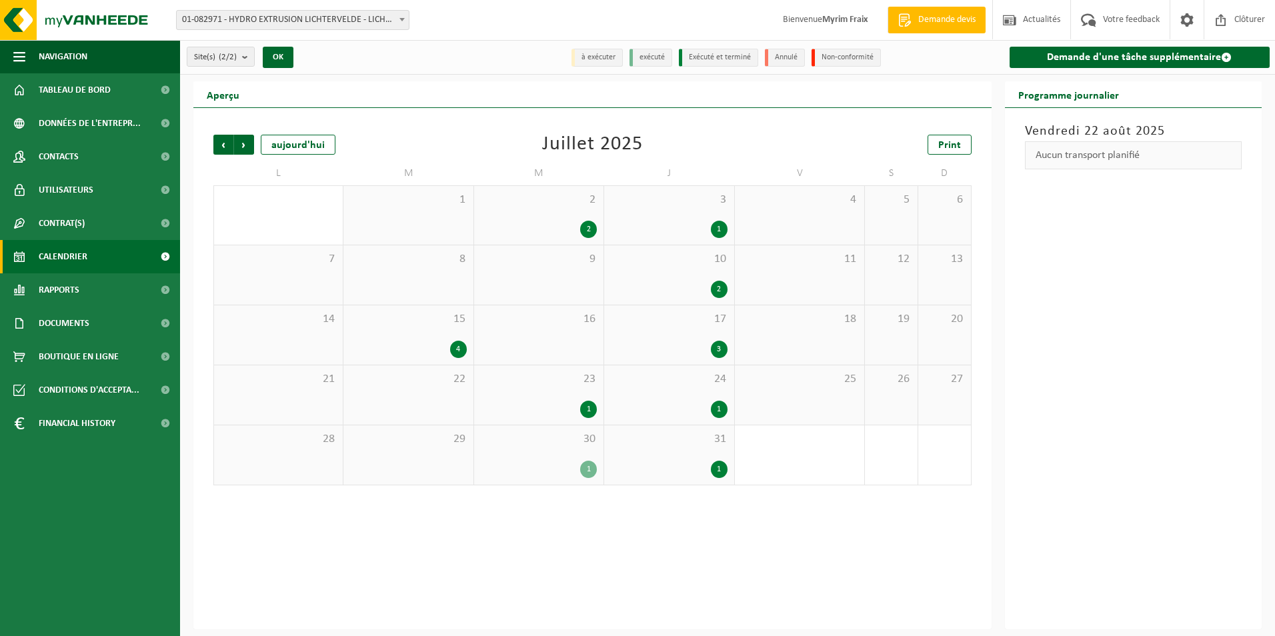
click at [227, 139] on span "Précédent" at bounding box center [223, 145] width 20 height 20
click at [328, 407] on div "1" at bounding box center [327, 409] width 17 height 17
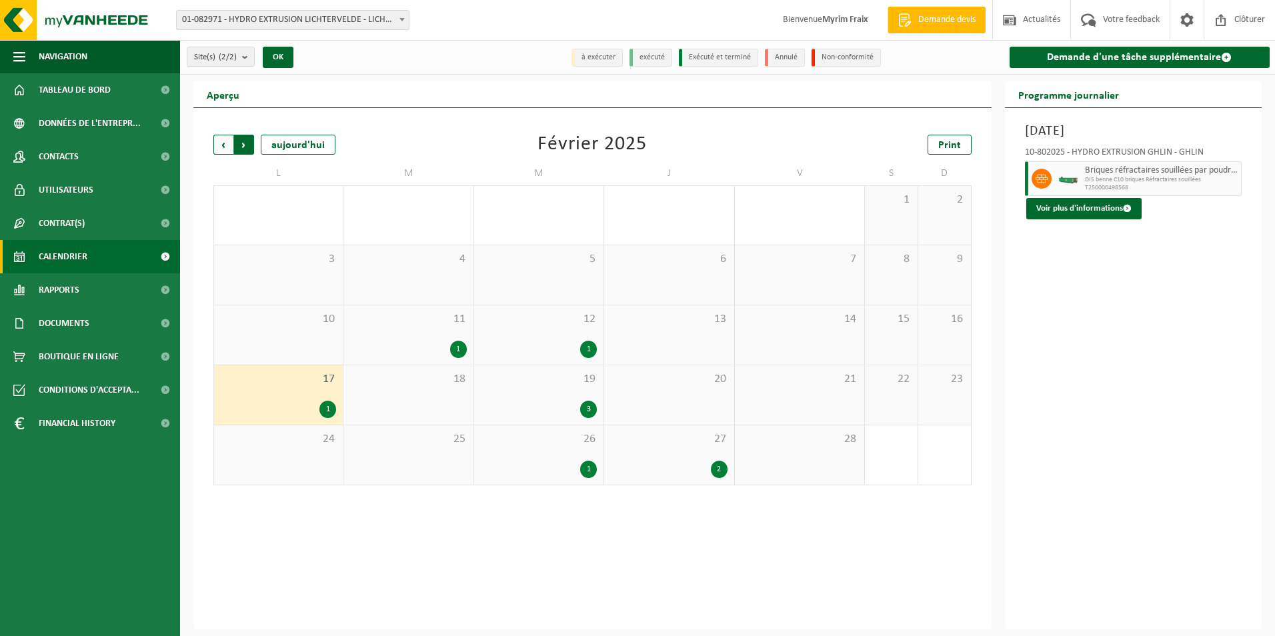
click at [221, 141] on span "Précédent" at bounding box center [223, 145] width 20 height 20
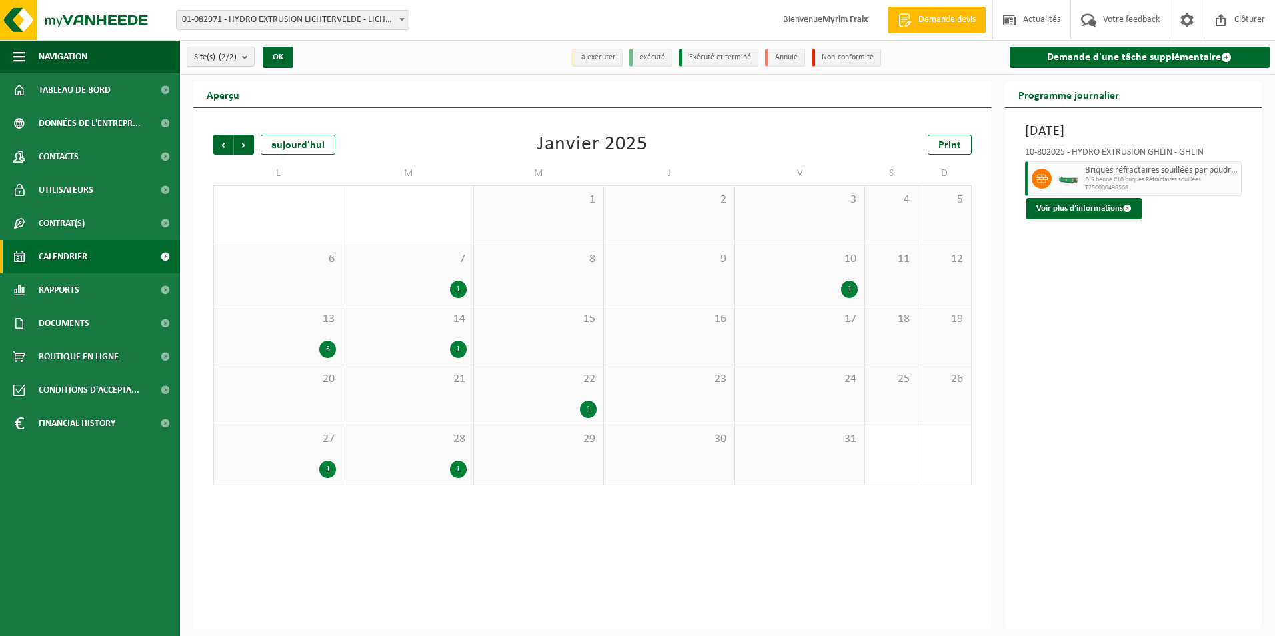
click at [326, 346] on div "5" at bounding box center [327, 349] width 17 height 17
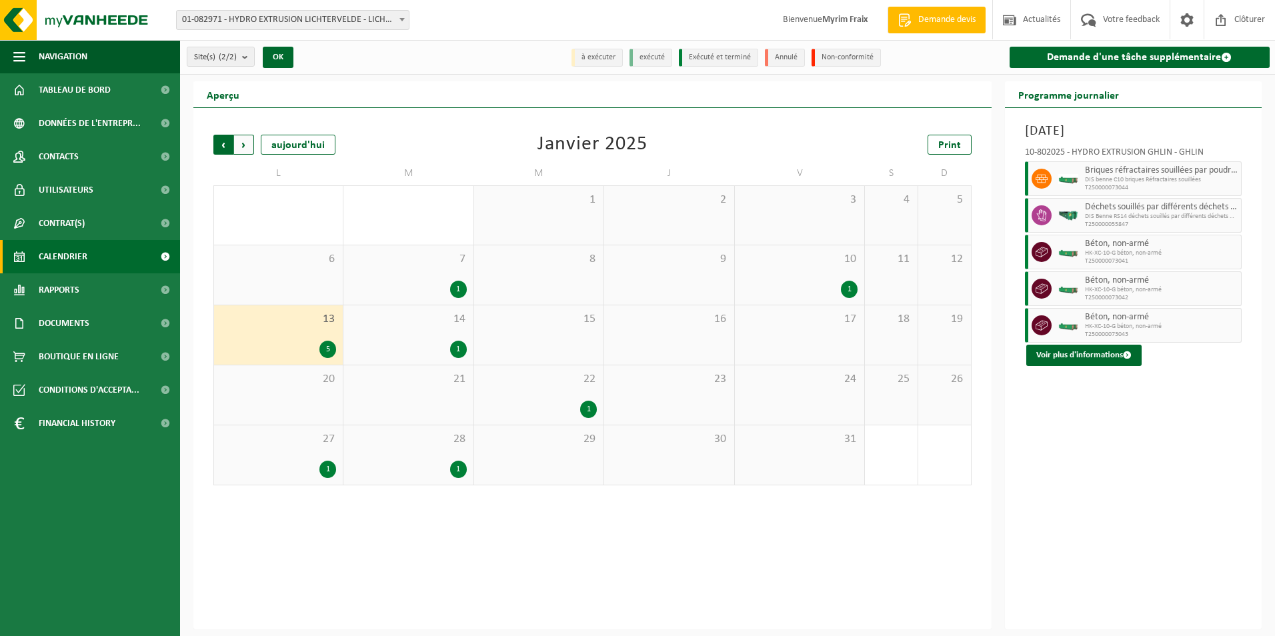
click at [251, 145] on span "Suivant" at bounding box center [244, 145] width 20 height 20
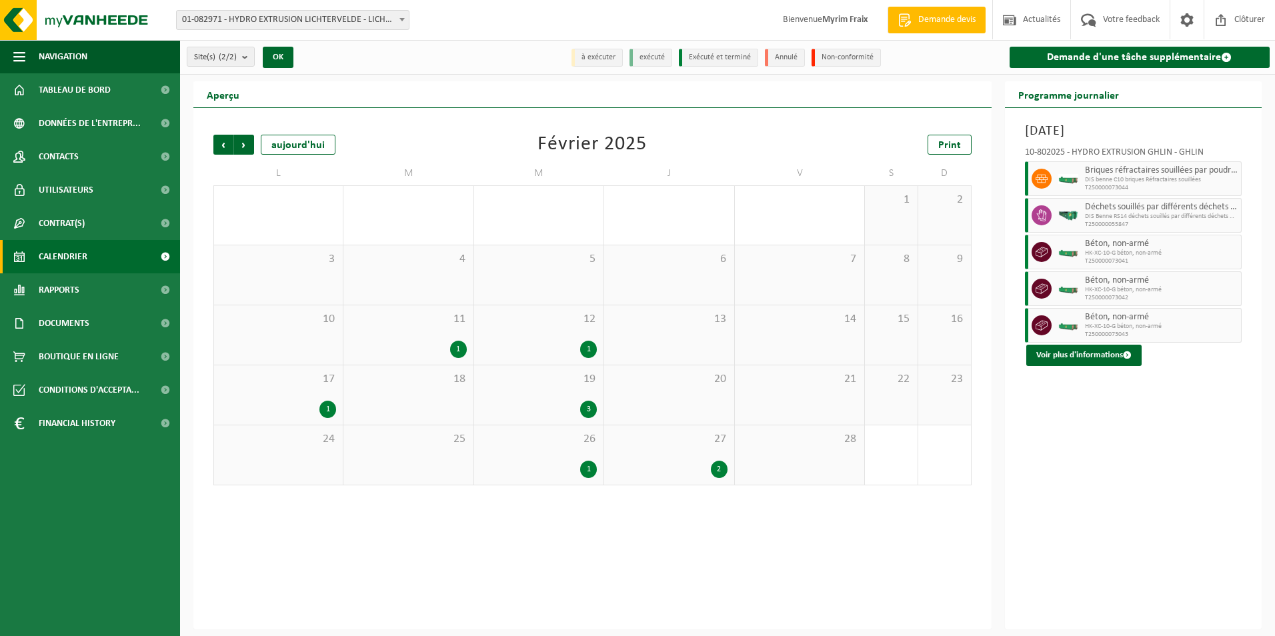
click at [251, 145] on span "Suivant" at bounding box center [244, 145] width 20 height 20
click at [588, 409] on div "1" at bounding box center [588, 409] width 17 height 17
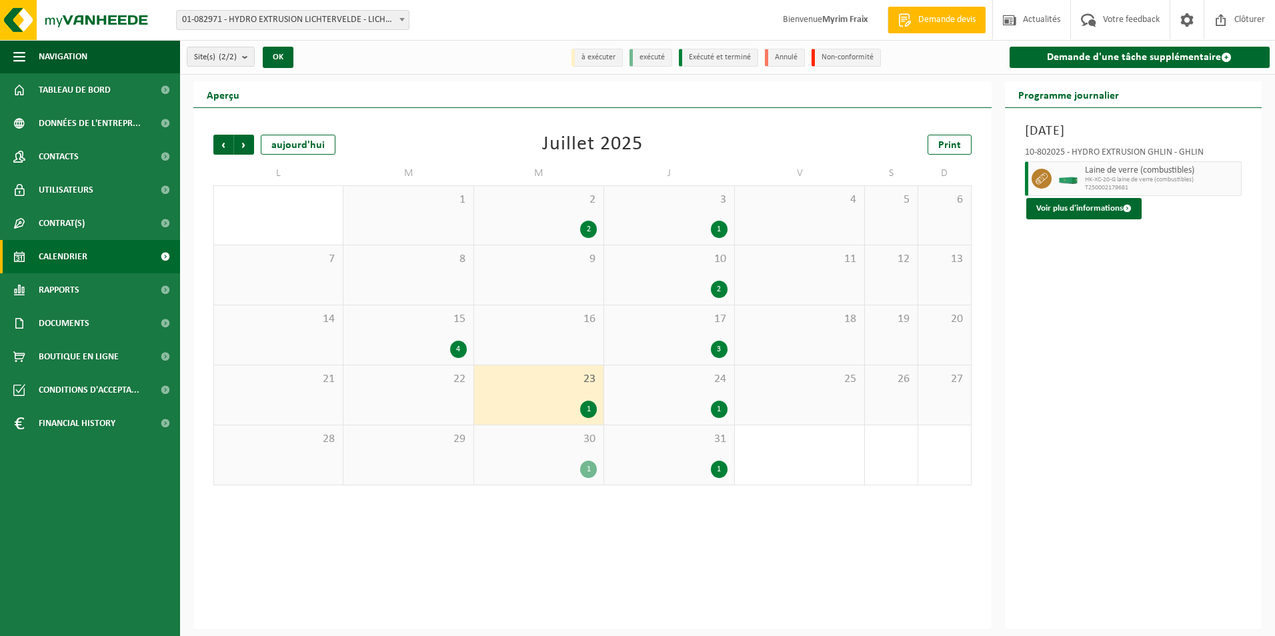
click at [722, 409] on div "1" at bounding box center [719, 409] width 17 height 17
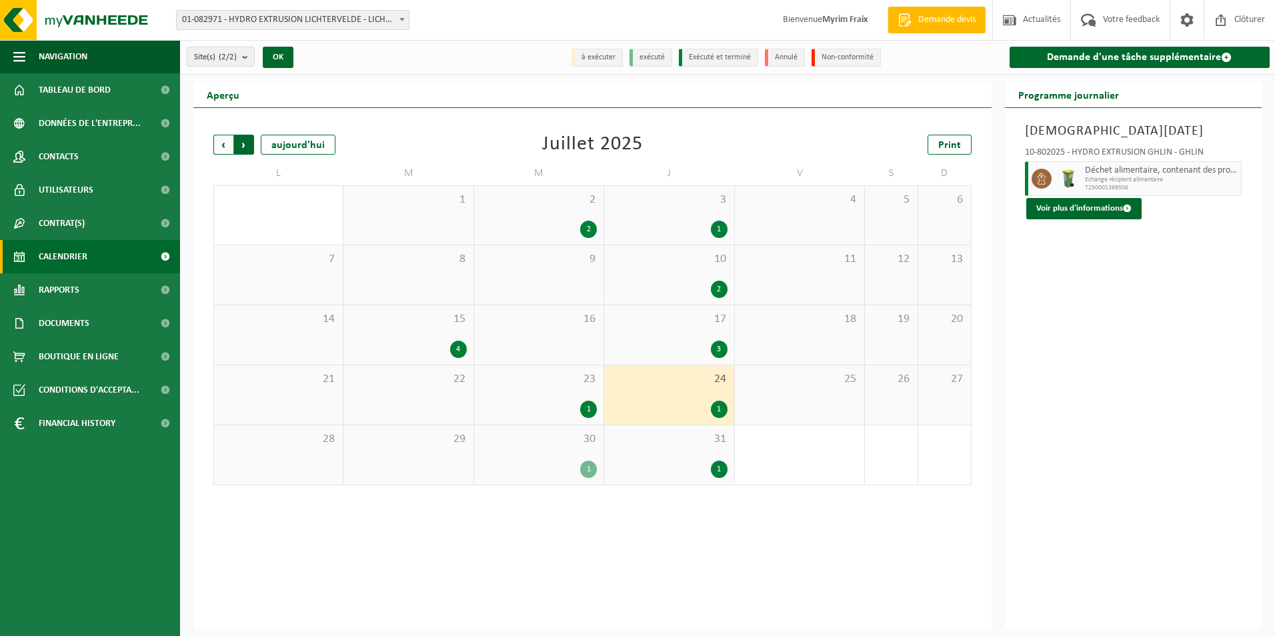
click at [219, 145] on span "Précédent" at bounding box center [223, 145] width 20 height 20
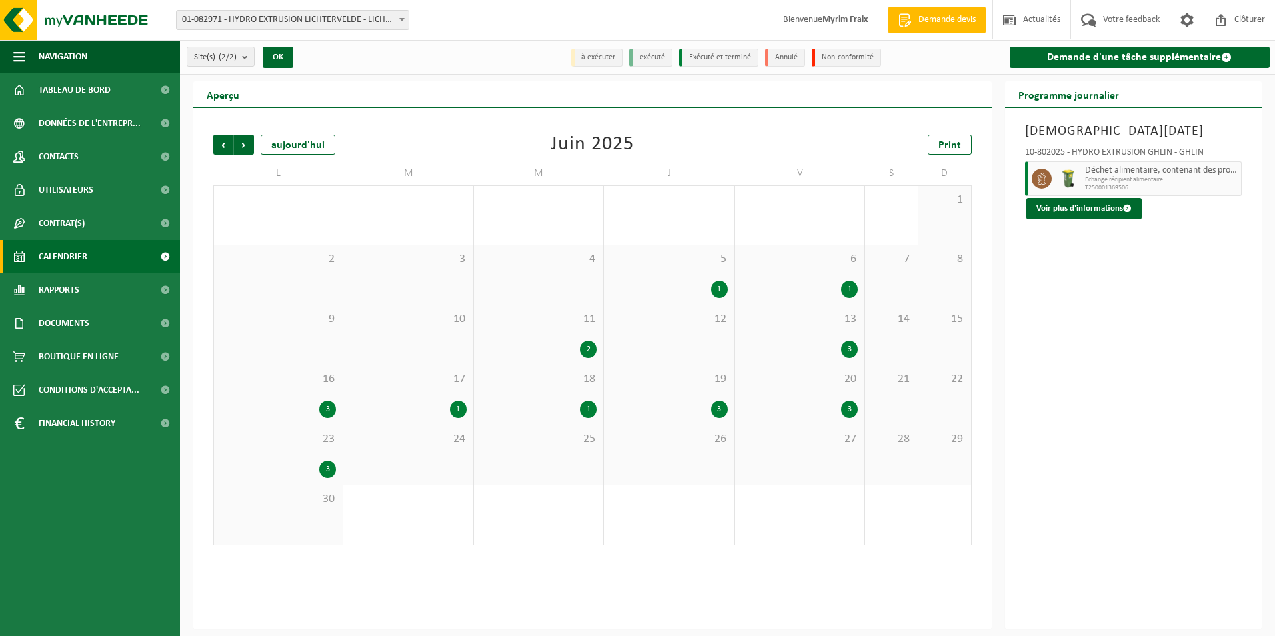
click at [219, 145] on span "Précédent" at bounding box center [223, 145] width 20 height 20
drag, startPoint x: 219, startPoint y: 145, endPoint x: 248, endPoint y: 123, distance: 36.1
click at [250, 121] on div "Précédent Suivant aujourd'hui Mars 2025 Print L M M J V S D 24 25 26 1 27 2 28 …" at bounding box center [592, 339] width 771 height 437
click at [210, 146] on div "Précédent Suivant aujourd'hui Mars 2025 Print L M M J V S D 24 25 26 1 27 2 28 …" at bounding box center [592, 339] width 771 height 437
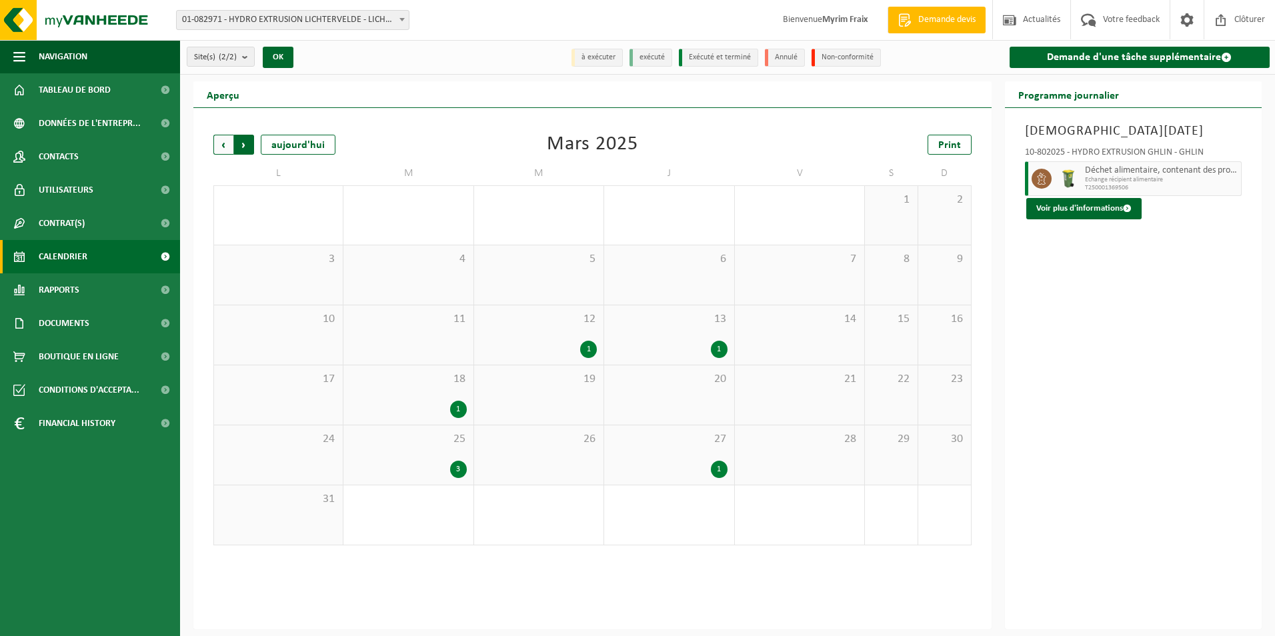
click at [212, 146] on div "Précédent Suivant aujourd'hui Mars 2025 Print L M M J V S D 24 25 26 1 27 2 28 …" at bounding box center [592, 339] width 771 height 437
click at [219, 142] on span "Précédent" at bounding box center [223, 145] width 20 height 20
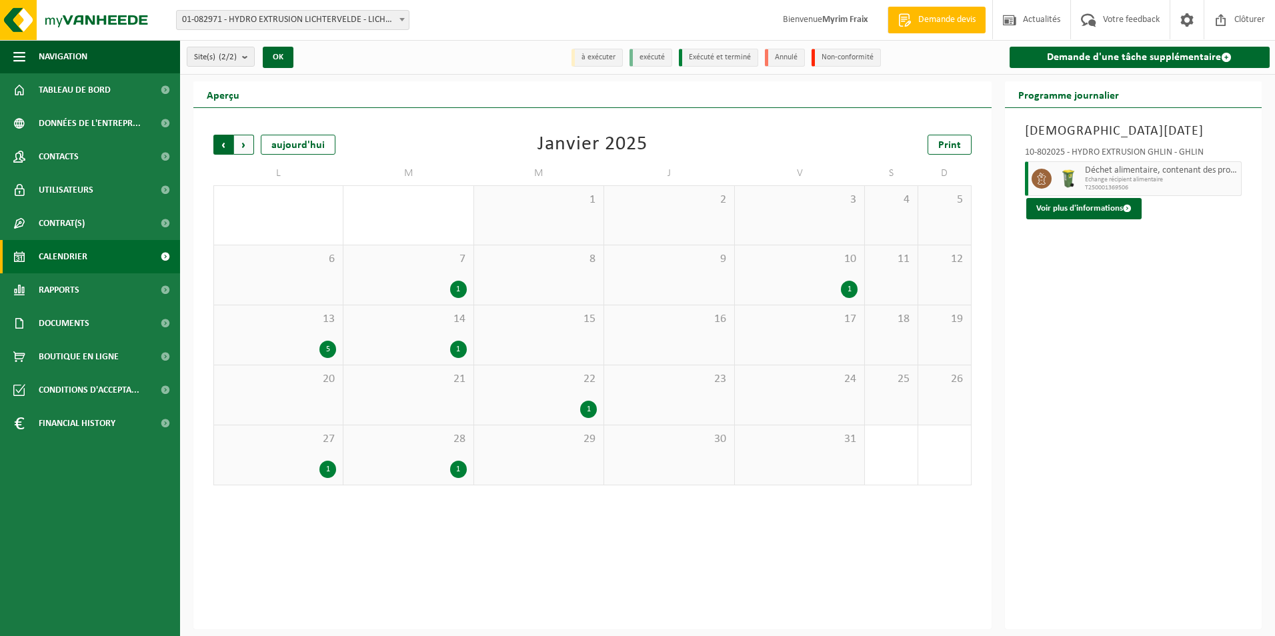
click at [243, 144] on span "Suivant" at bounding box center [244, 145] width 20 height 20
click at [333, 405] on div "1" at bounding box center [327, 409] width 17 height 17
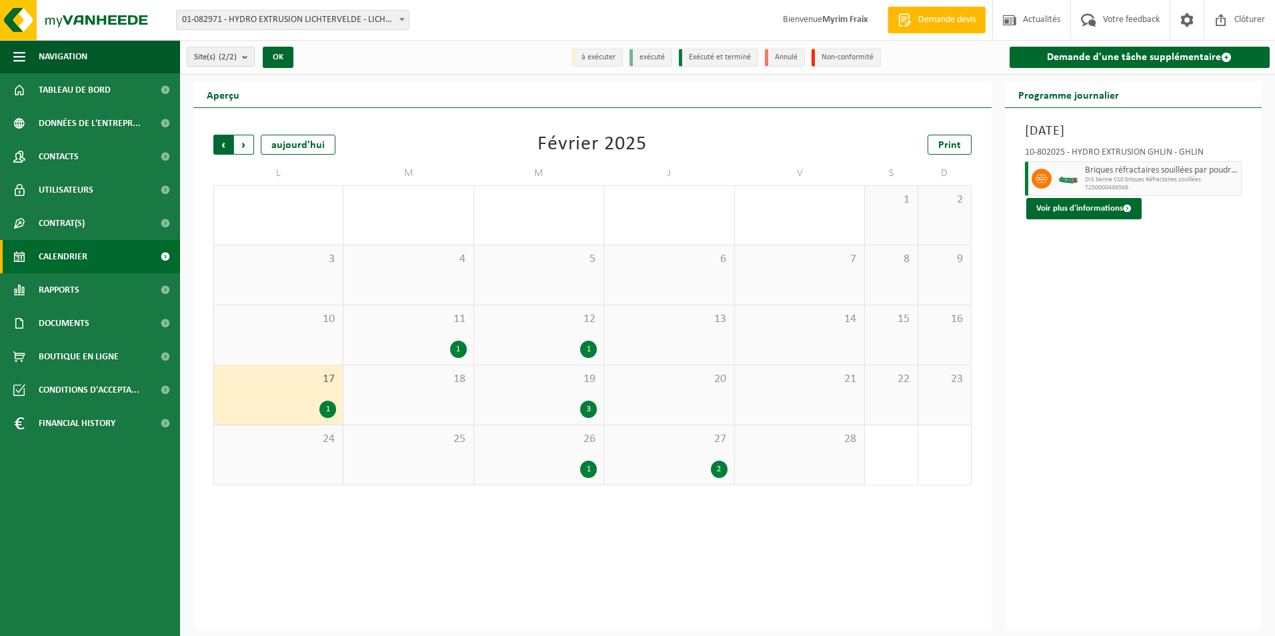
click at [234, 148] on span "Suivant" at bounding box center [244, 145] width 20 height 20
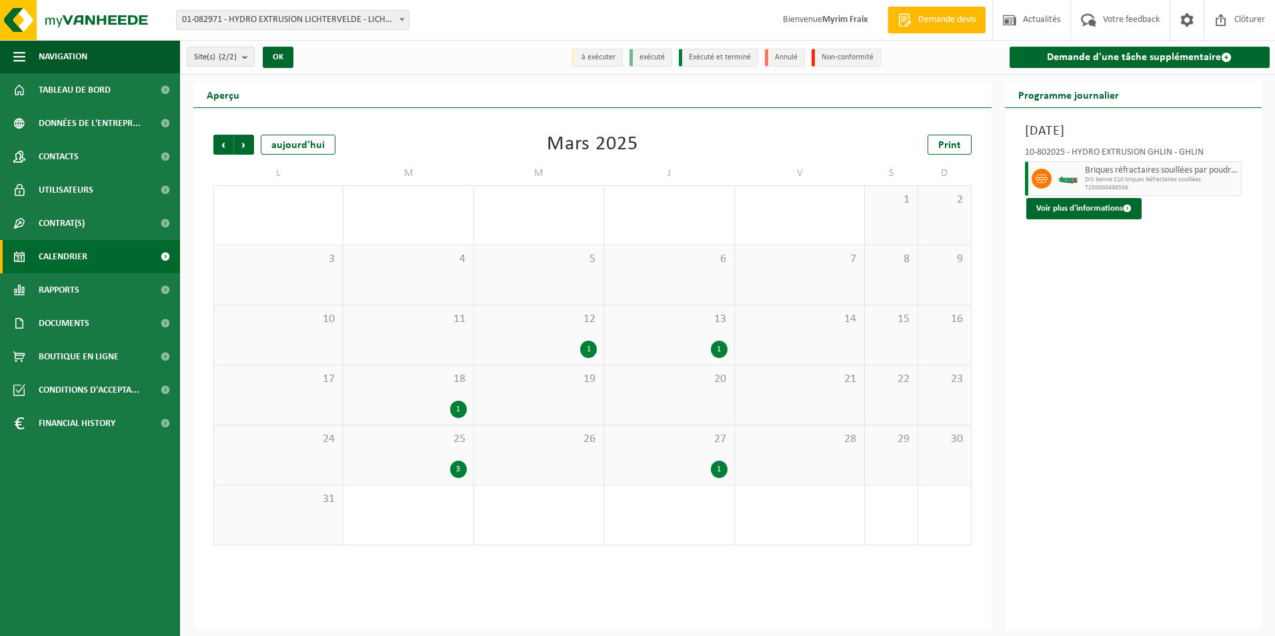
click at [719, 348] on div "1" at bounding box center [719, 349] width 17 height 17
click at [722, 348] on div "1" at bounding box center [719, 349] width 17 height 17
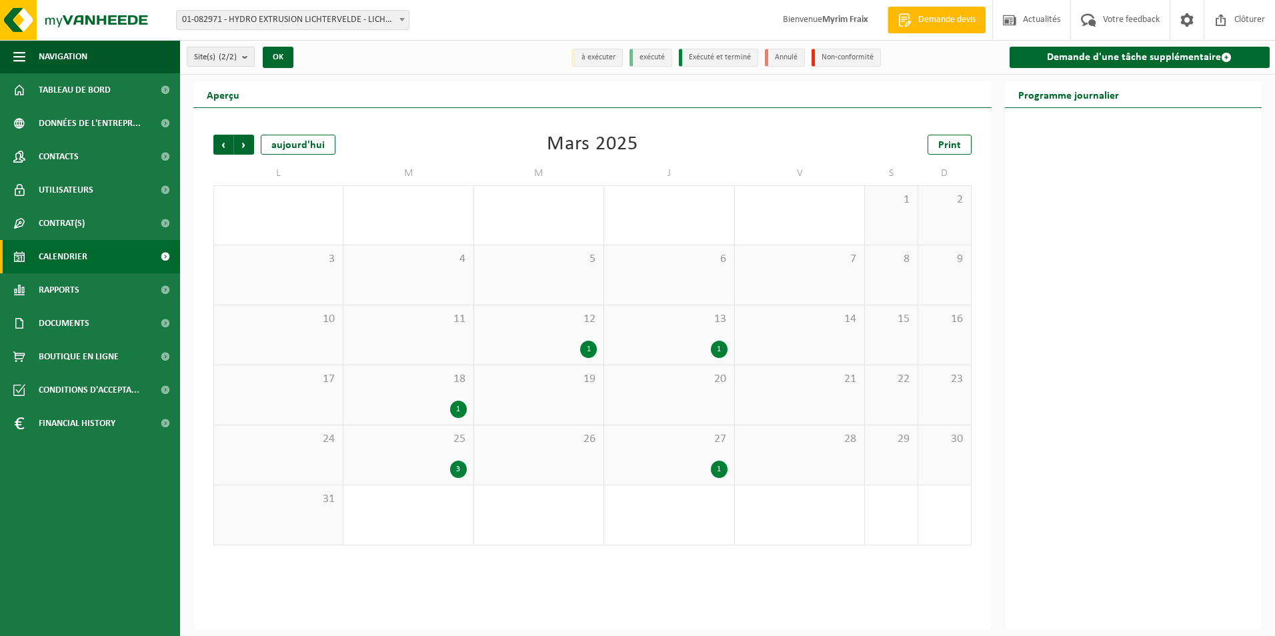
click at [723, 348] on div "1" at bounding box center [719, 349] width 17 height 17
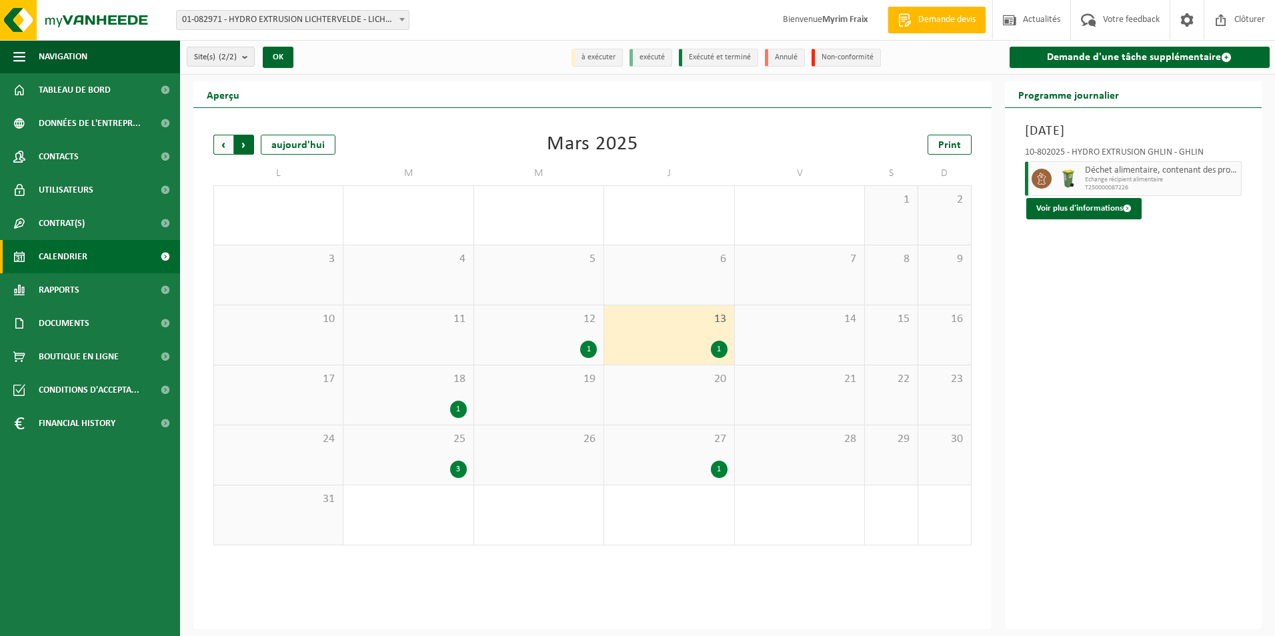
click at [230, 146] on span "Précédent" at bounding box center [223, 145] width 20 height 20
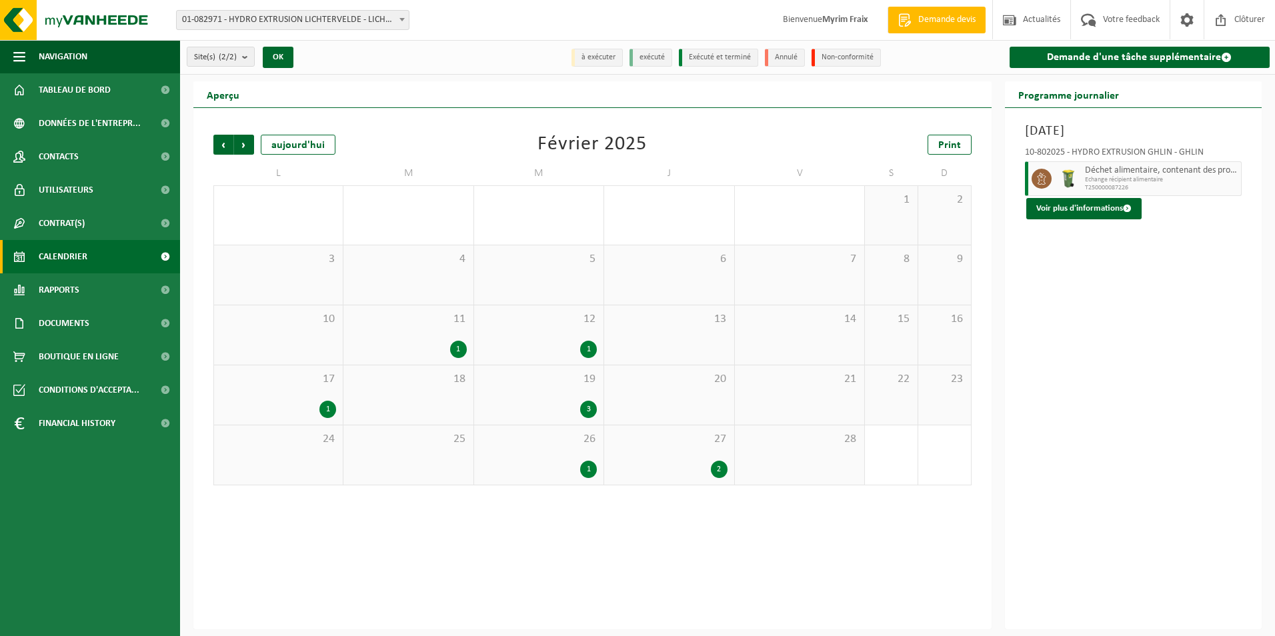
click at [230, 146] on span "Précédent" at bounding box center [223, 145] width 20 height 20
click at [251, 145] on span "Suivant" at bounding box center [244, 145] width 20 height 20
click at [330, 405] on div "1" at bounding box center [327, 409] width 17 height 17
click at [227, 144] on span "Précédent" at bounding box center [223, 145] width 20 height 20
click at [331, 350] on div "5" at bounding box center [327, 349] width 17 height 17
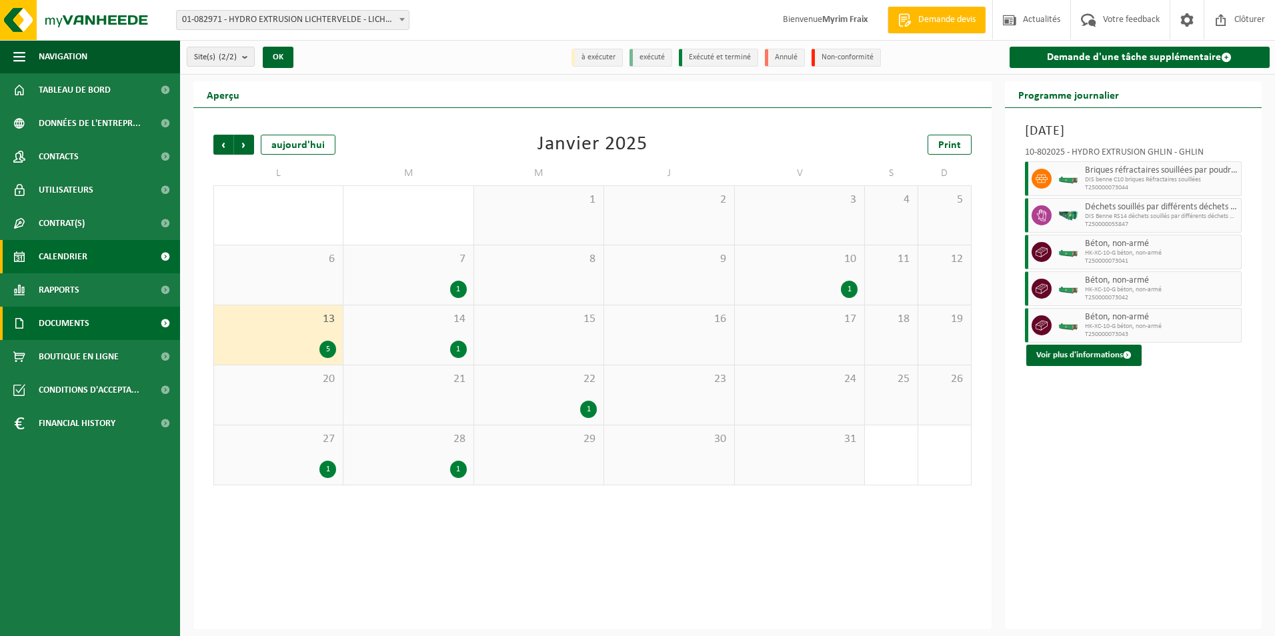
click at [115, 311] on link "Documents" at bounding box center [90, 323] width 180 height 33
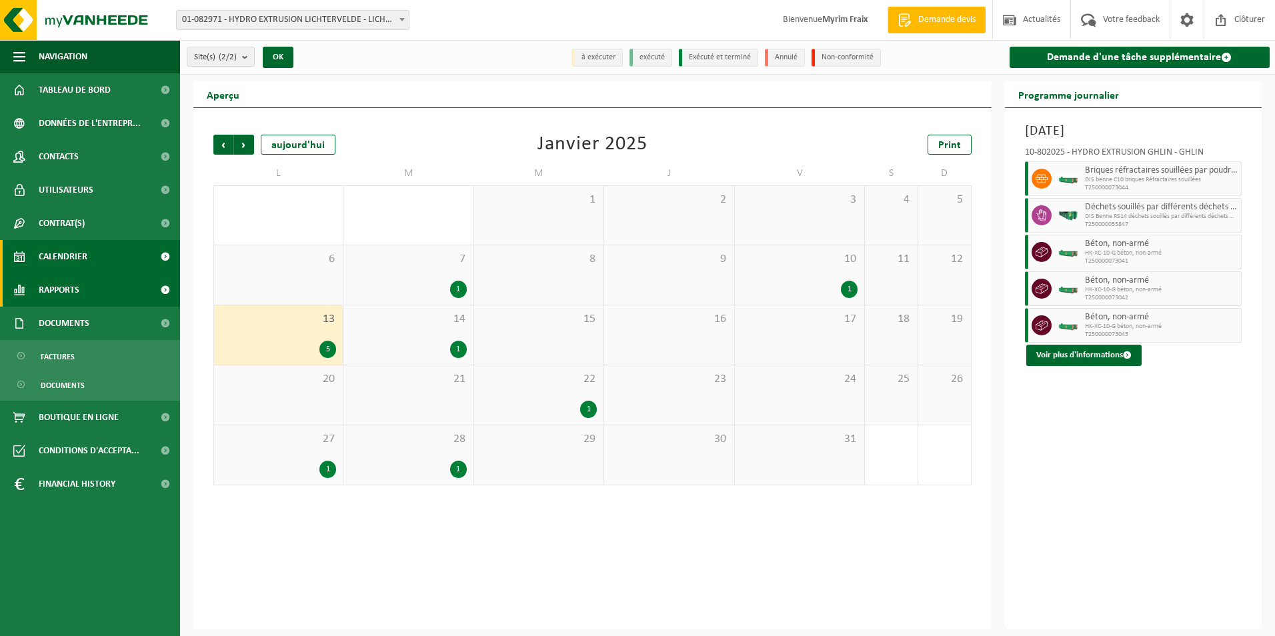
click at [115, 289] on link "Rapports" at bounding box center [90, 289] width 180 height 33
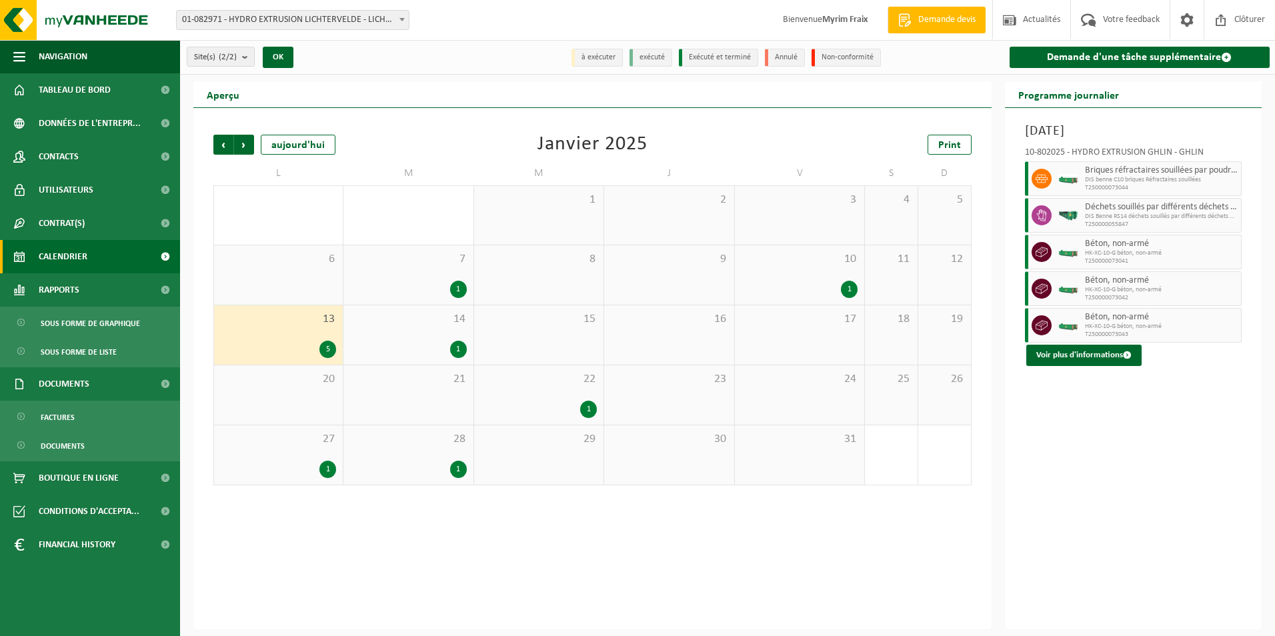
click at [121, 261] on link "Calendrier" at bounding box center [90, 256] width 180 height 33
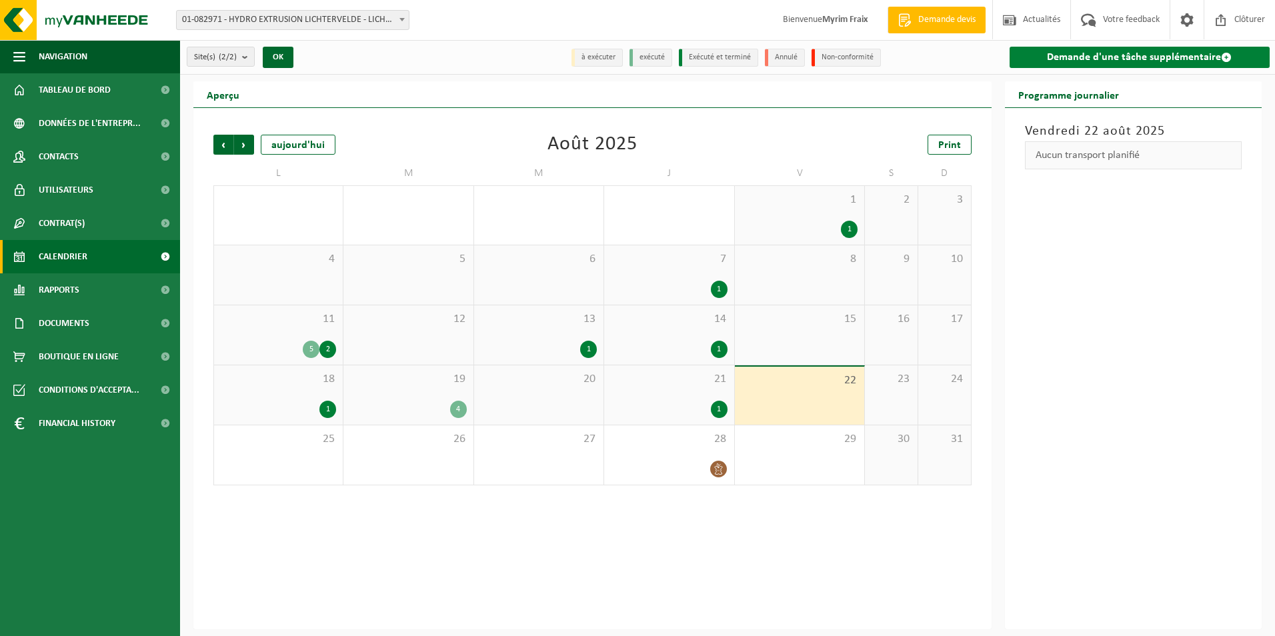
click at [1179, 53] on link "Demande d'une tâche supplémentaire" at bounding box center [1139, 57] width 261 height 21
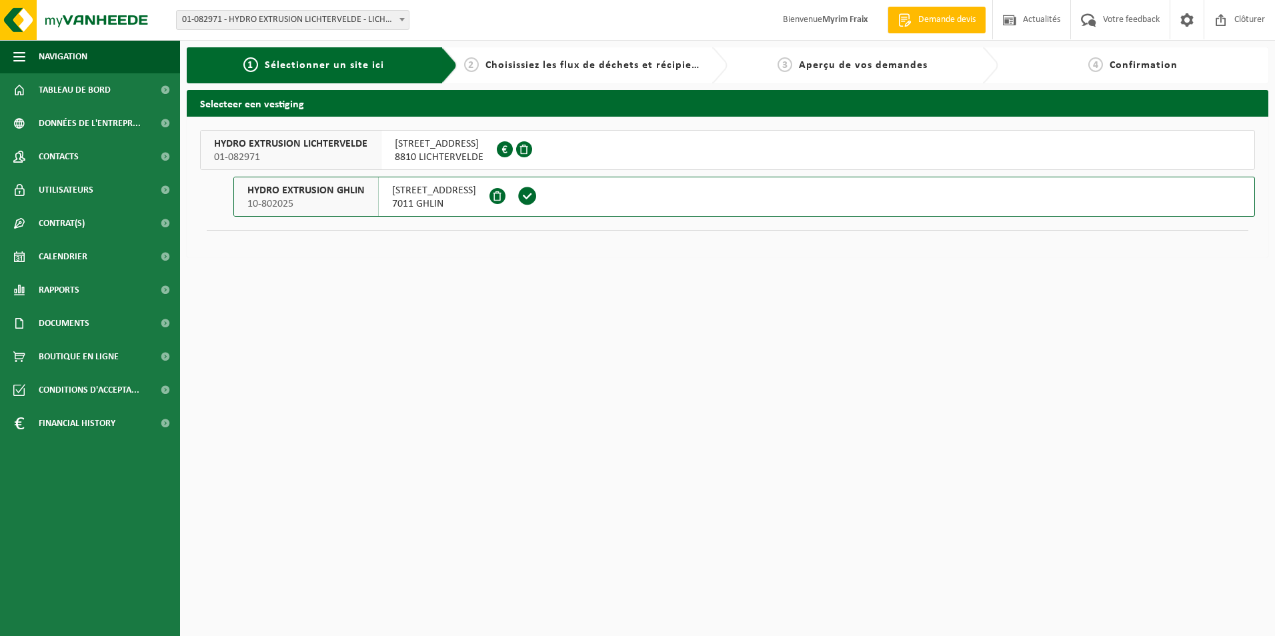
click at [697, 202] on button "HYDRO EXTRUSION GHLIN 10-802025 RUE DES AYETTES 12 7011 GHLIN" at bounding box center [743, 197] width 1021 height 40
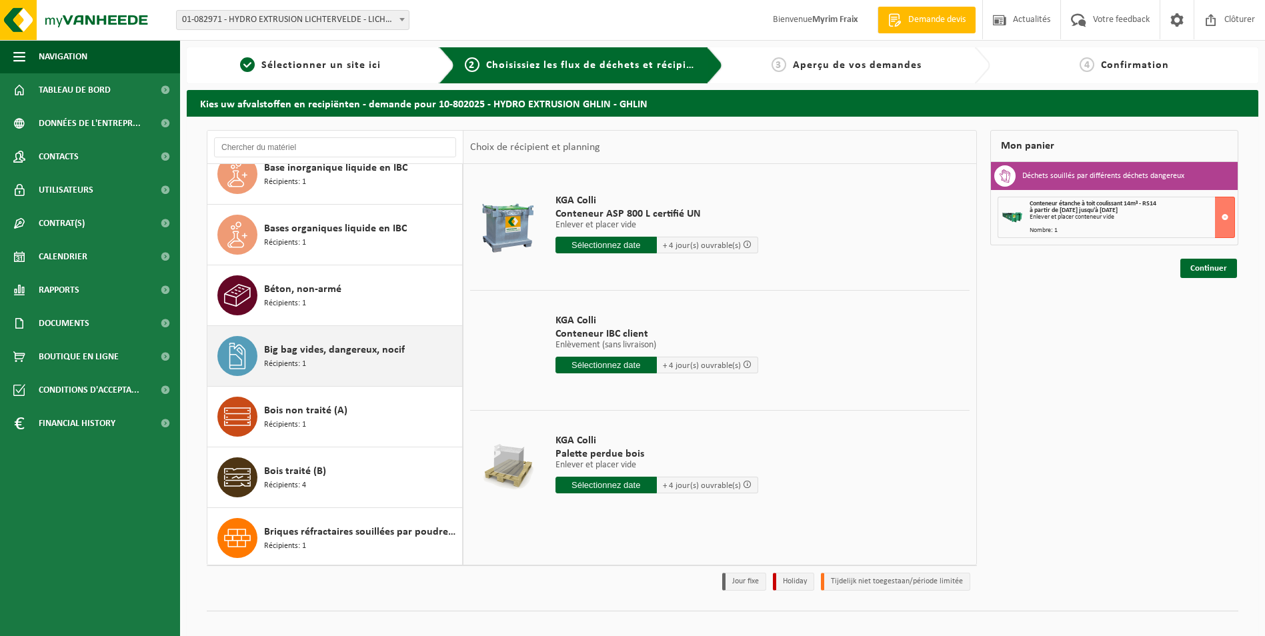
scroll to position [333, 0]
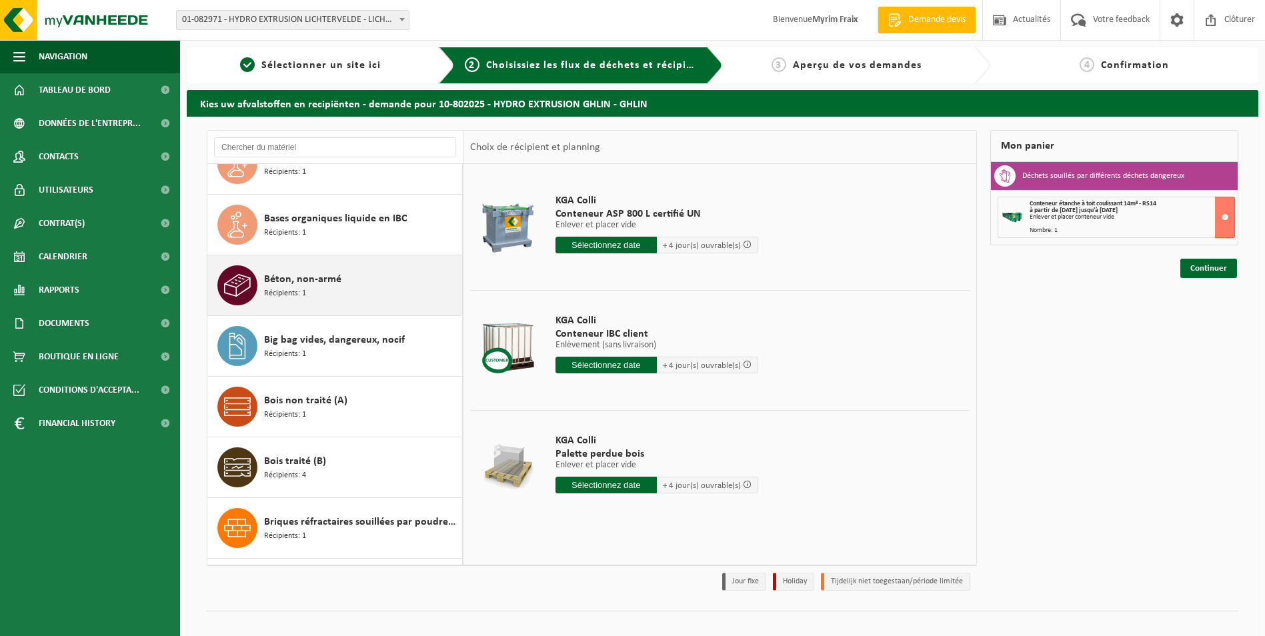
click at [355, 295] on div "Béton, non-armé Récipients: 1" at bounding box center [361, 285] width 195 height 40
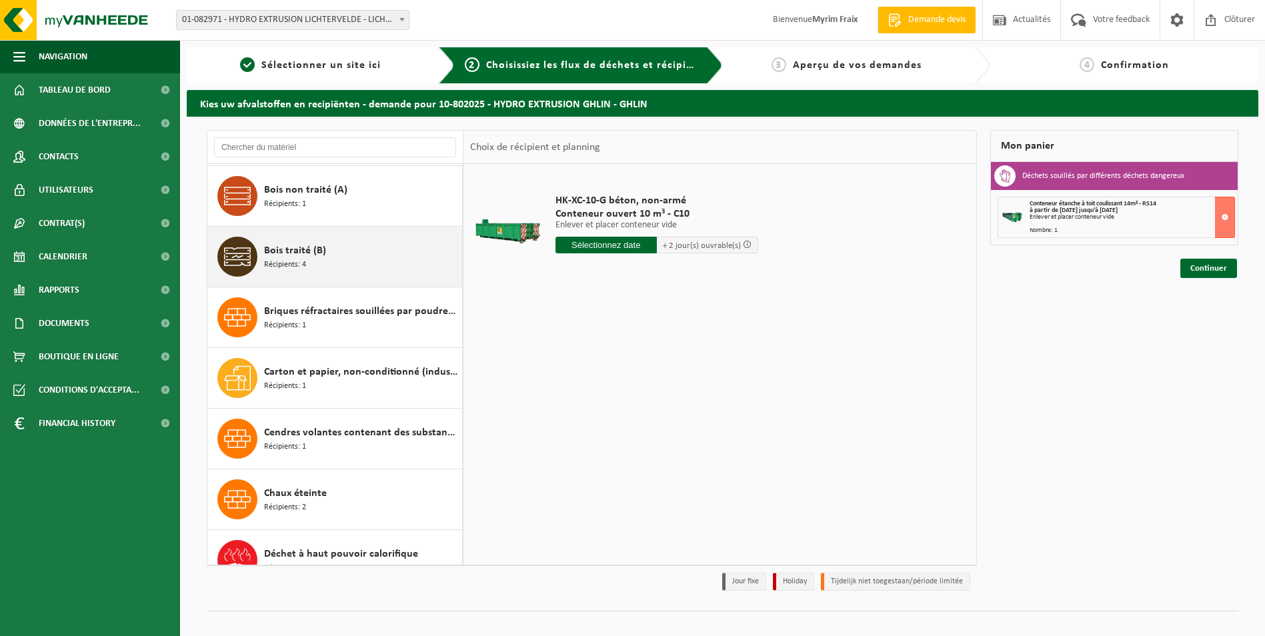
scroll to position [558, 0]
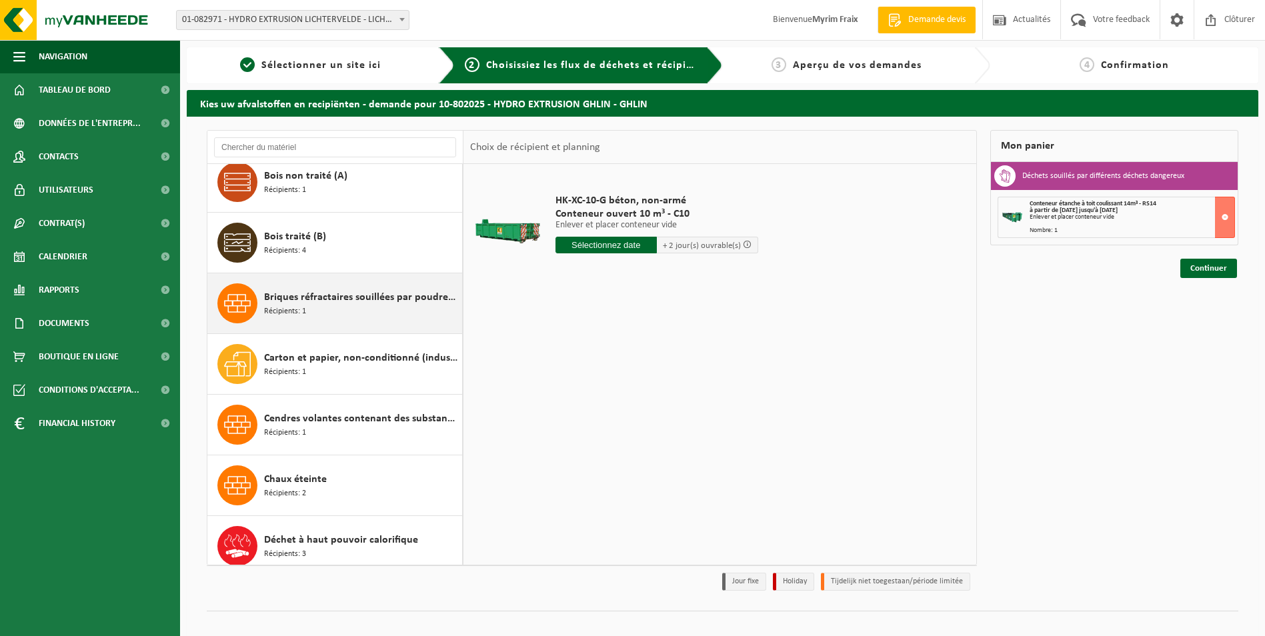
click at [352, 305] on div "Briques réfractaires souillées par poudres de Fe, Ni ou Co Récipients: 1" at bounding box center [361, 303] width 195 height 40
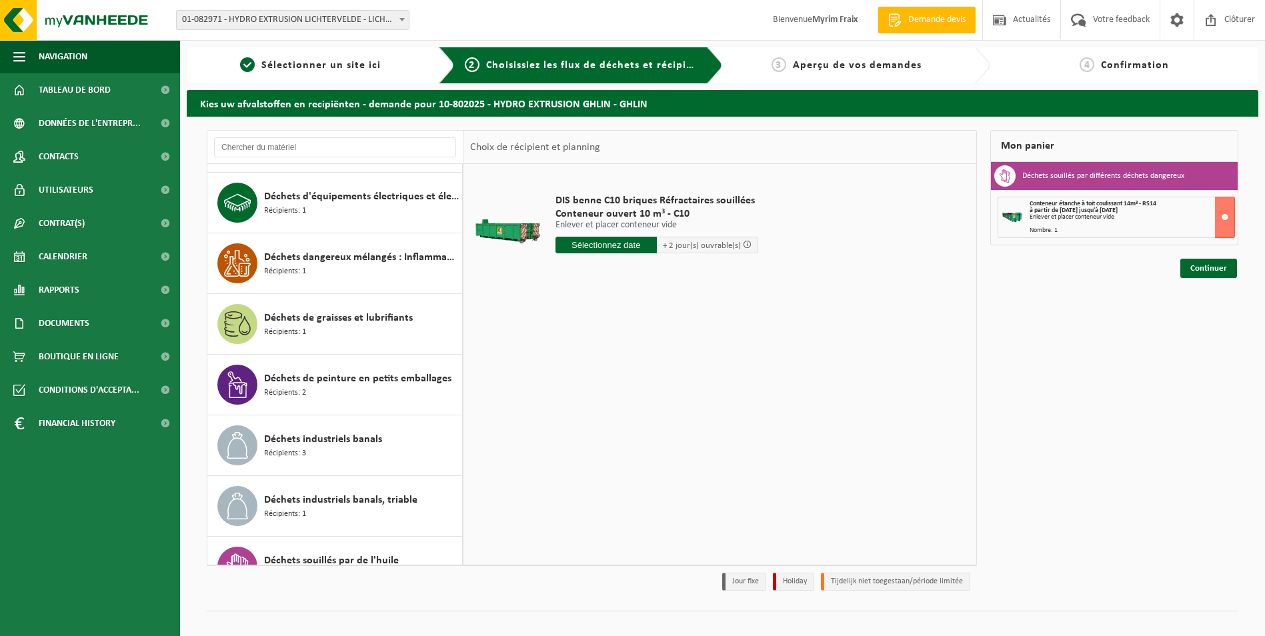
scroll to position [1201, 0]
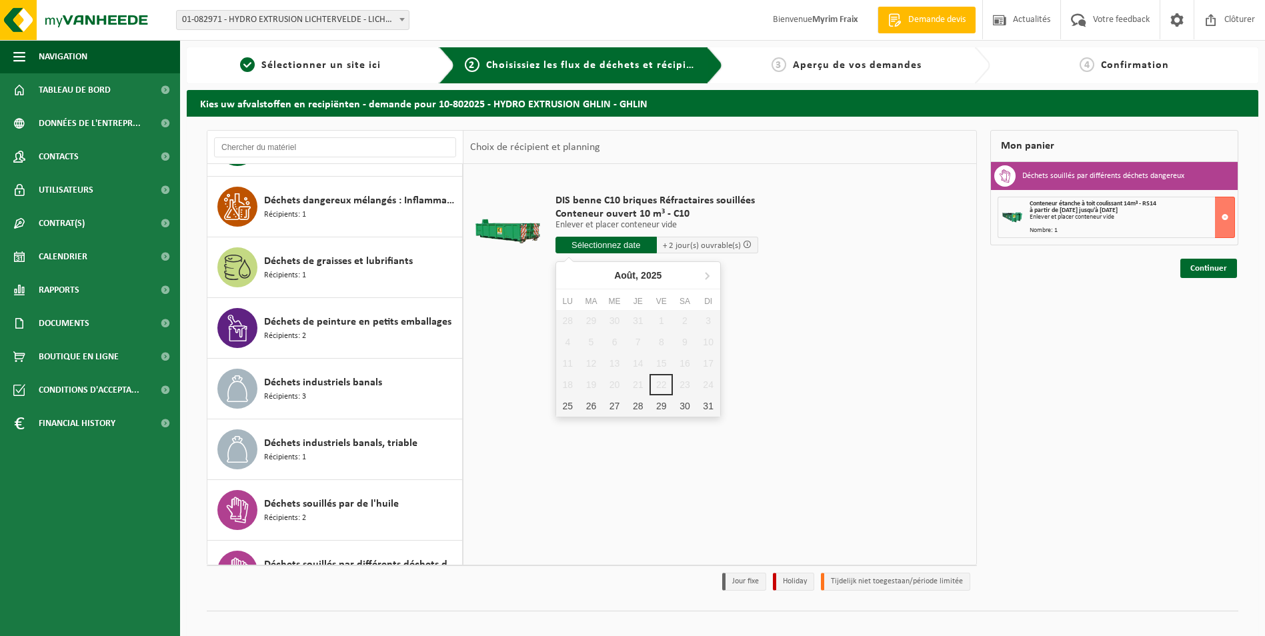
click at [607, 242] on input "text" at bounding box center [605, 245] width 101 height 17
click at [572, 402] on div "25" at bounding box center [567, 405] width 23 height 21
type input "à partir de [DATE]"
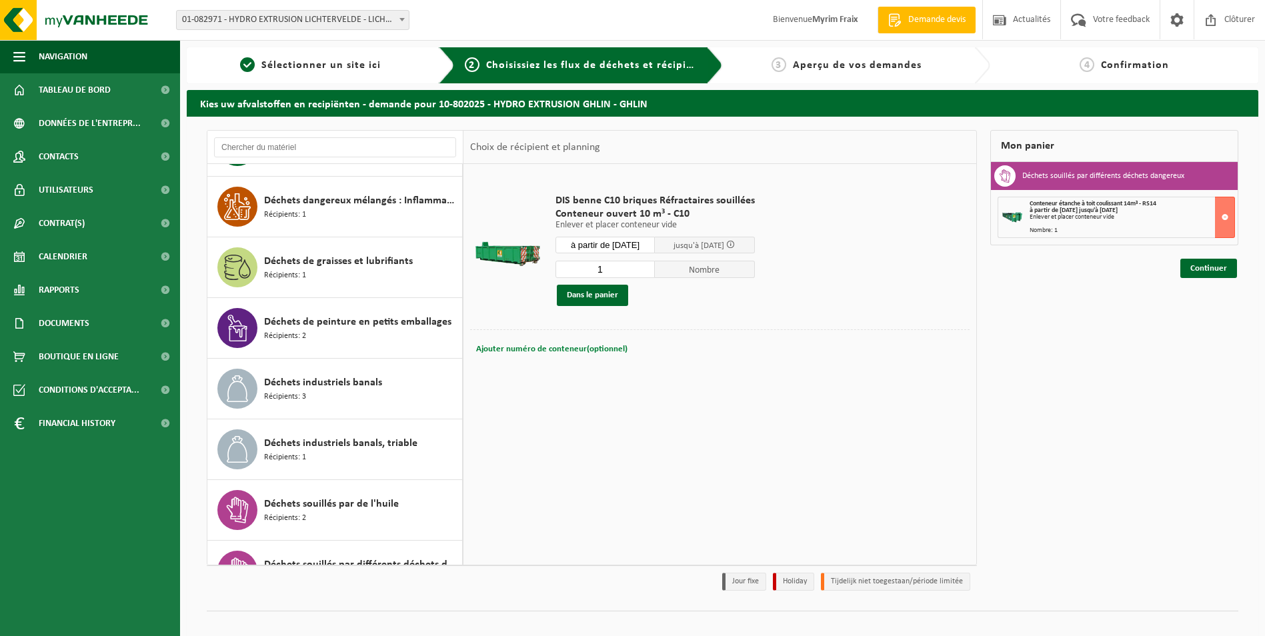
click at [605, 351] on span "Ajouter numéro de conteneur(optionnel)" at bounding box center [551, 349] width 151 height 9
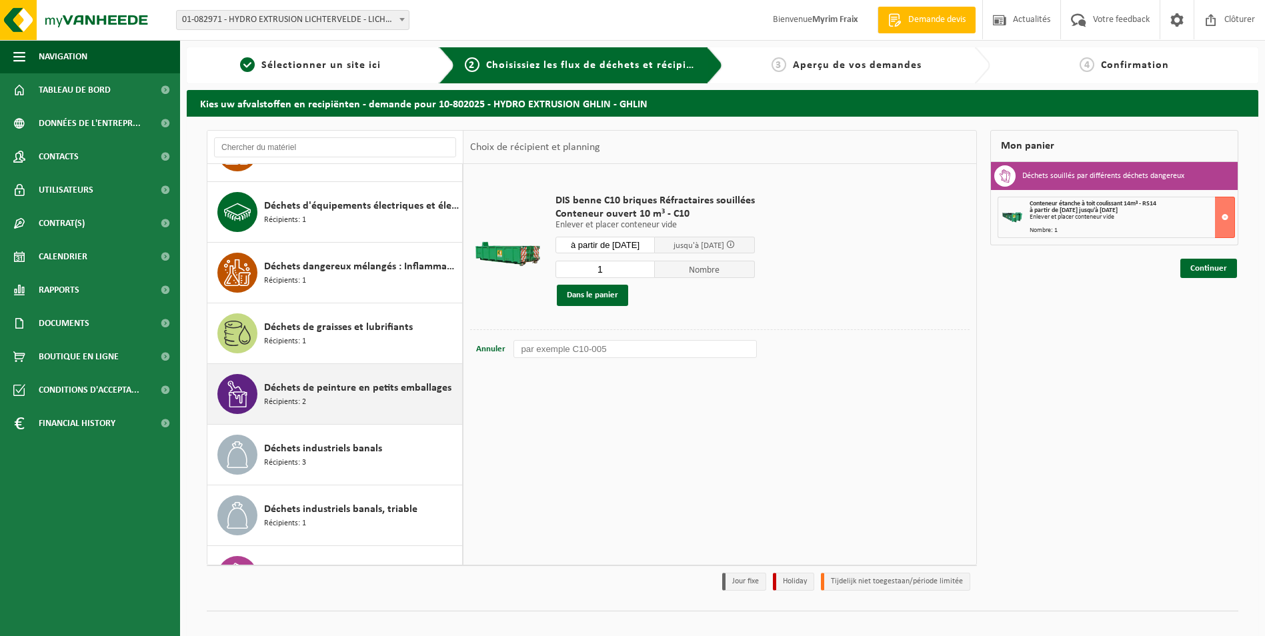
scroll to position [1134, 0]
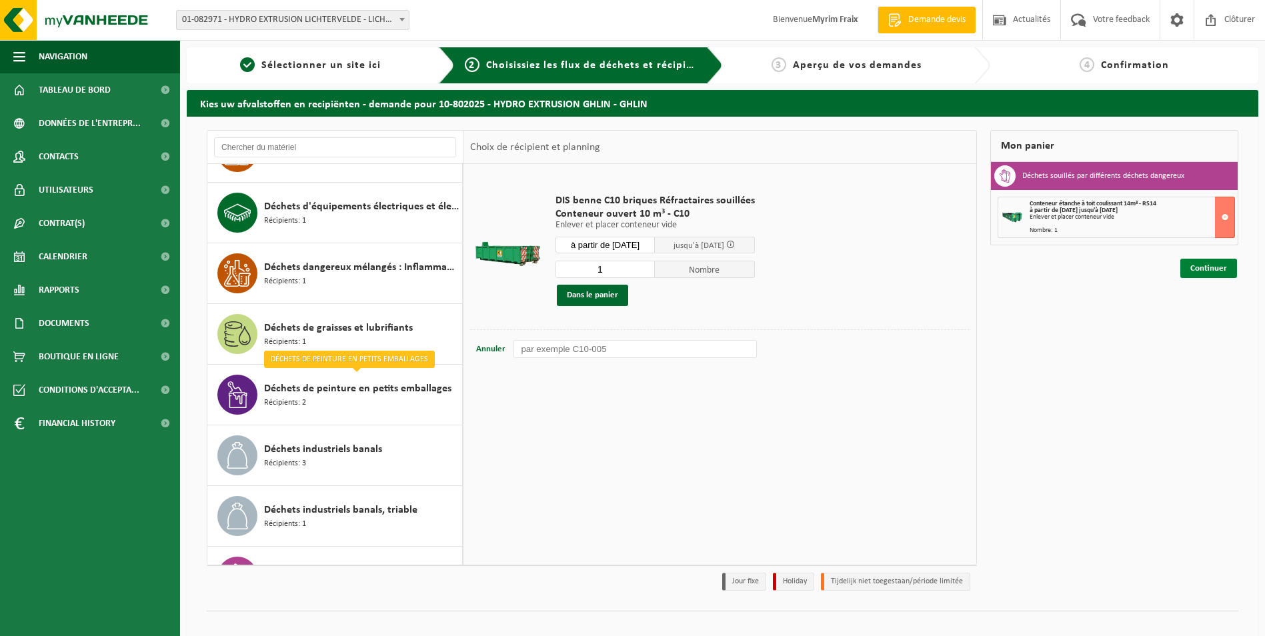
click at [1195, 265] on link "Continuer" at bounding box center [1208, 268] width 57 height 19
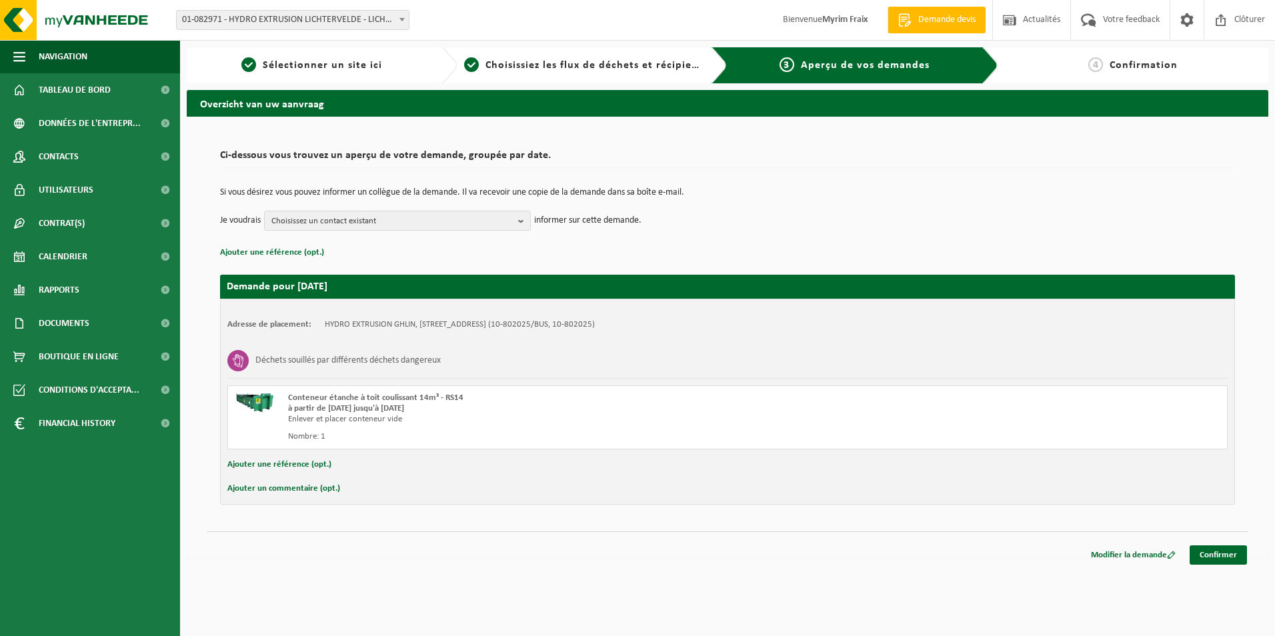
click at [287, 467] on button "Ajouter une référence (opt.)" at bounding box center [279, 464] width 104 height 17
click at [371, 465] on input "text" at bounding box center [748, 466] width 931 height 20
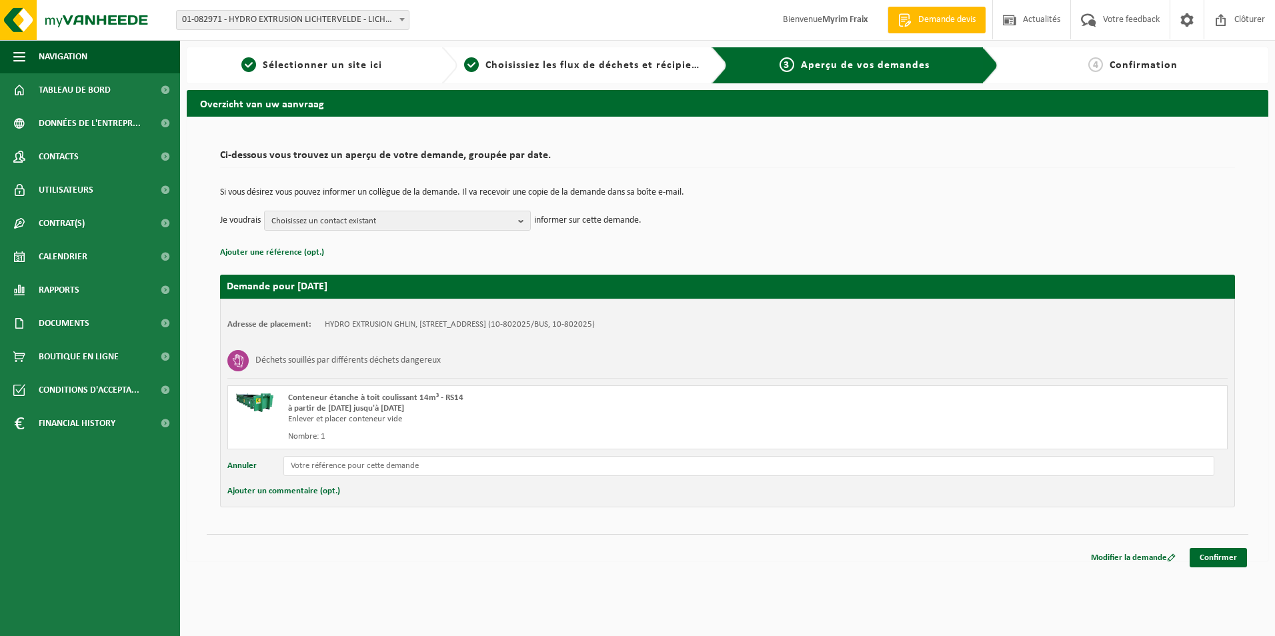
click at [293, 491] on button "Ajouter un commentaire (opt.)" at bounding box center [283, 491] width 113 height 17
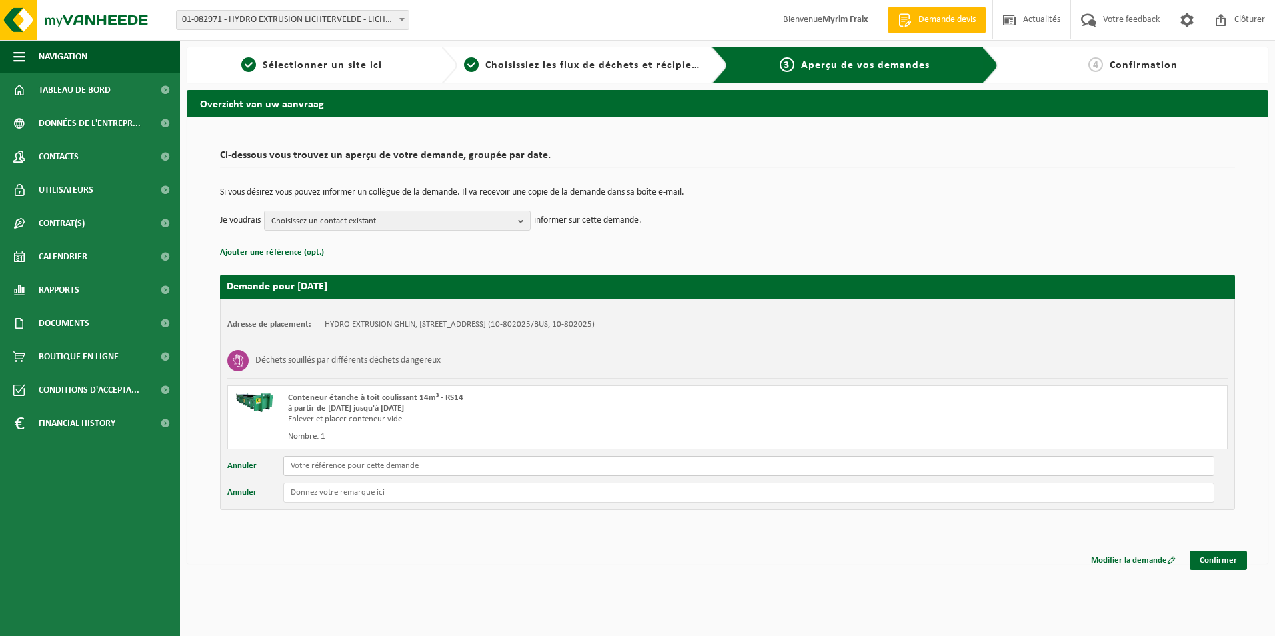
click at [317, 467] on input "text" at bounding box center [748, 466] width 931 height 20
type input "RS14 115"
click at [408, 489] on input "text" at bounding box center [748, 493] width 931 height 20
type input "RS14 115"
click at [1218, 557] on link "Confirmer" at bounding box center [1217, 560] width 57 height 19
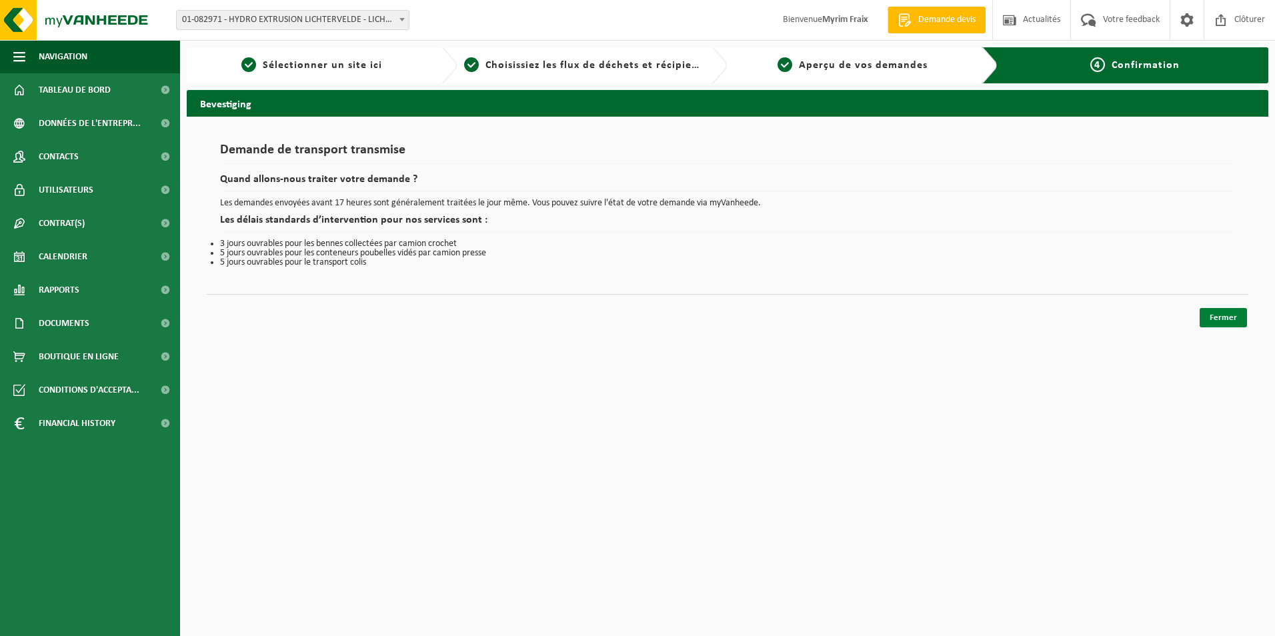
click at [1245, 314] on link "Fermer" at bounding box center [1222, 317] width 47 height 19
